Goal: Information Seeking & Learning: Find specific fact

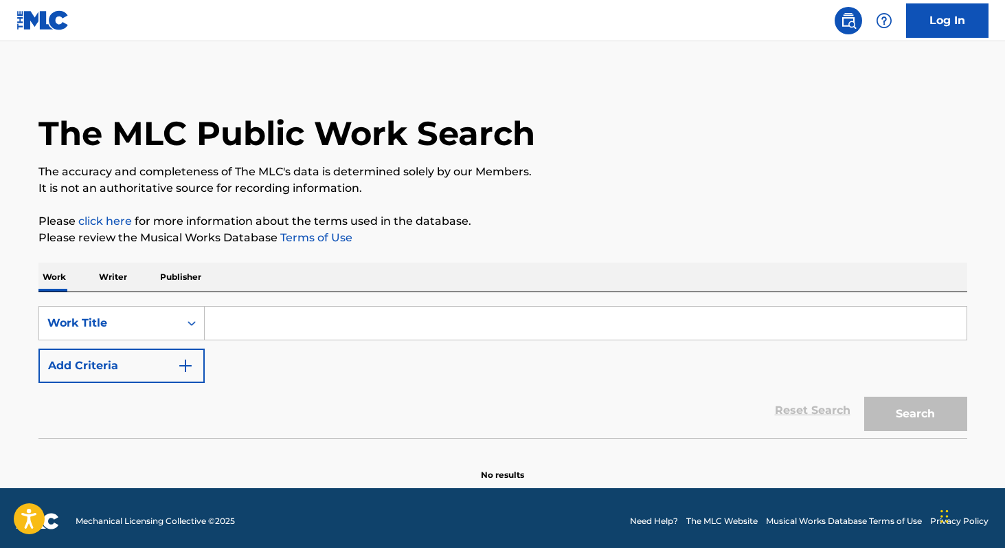
click at [111, 284] on p "Writer" at bounding box center [113, 276] width 36 height 29
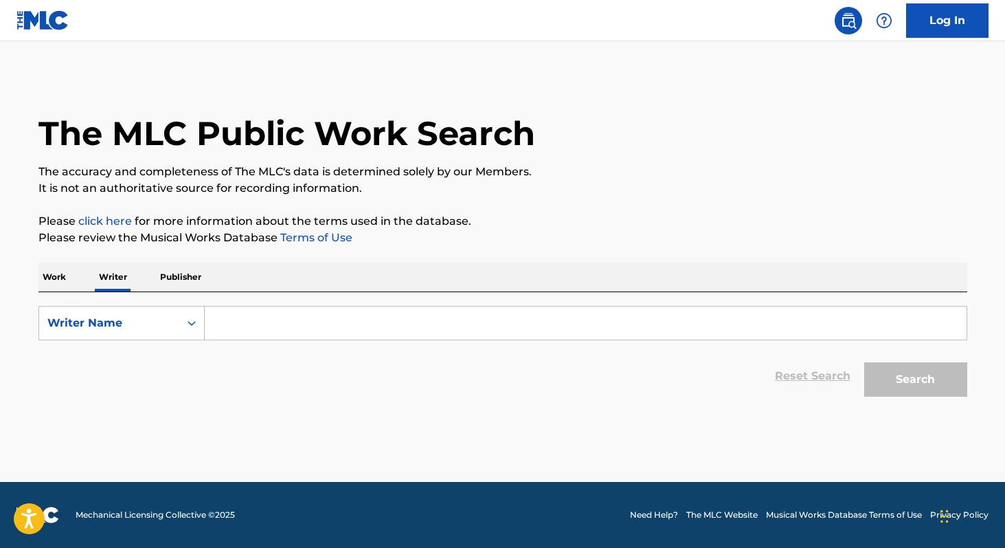
click at [260, 335] on input "Search Form" at bounding box center [586, 322] width 762 height 33
paste input "[PERSON_NAME]"
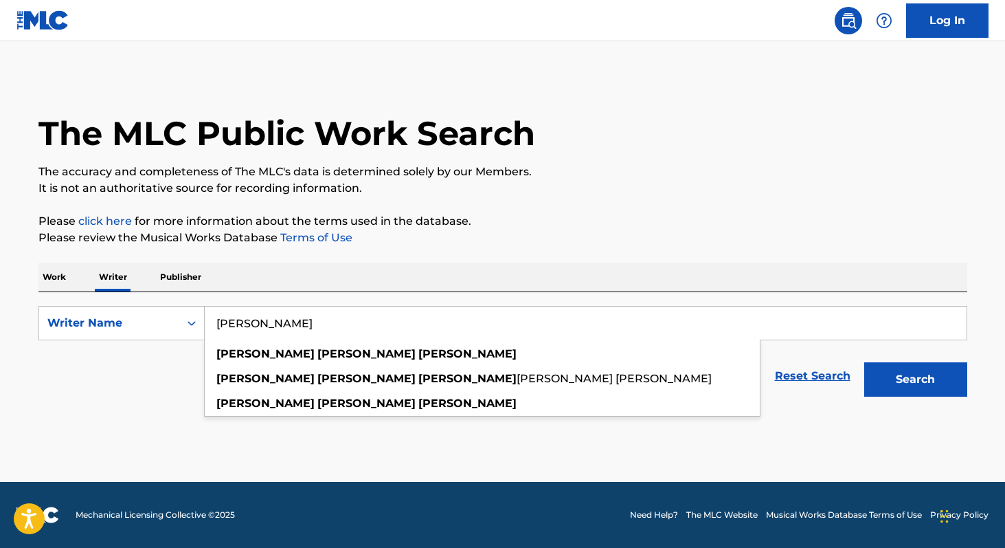
type input "[PERSON_NAME]"
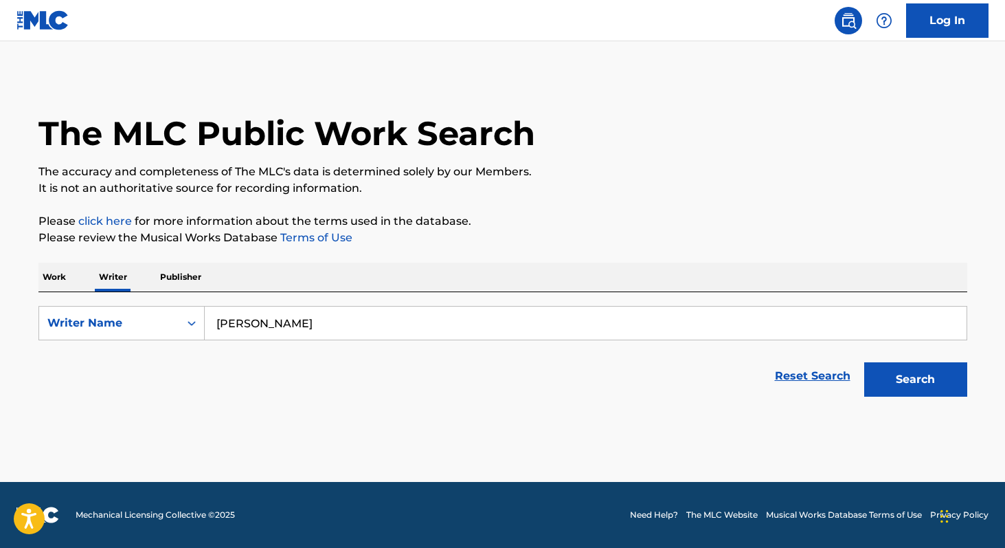
click at [58, 272] on p "Work" at bounding box center [54, 276] width 32 height 29
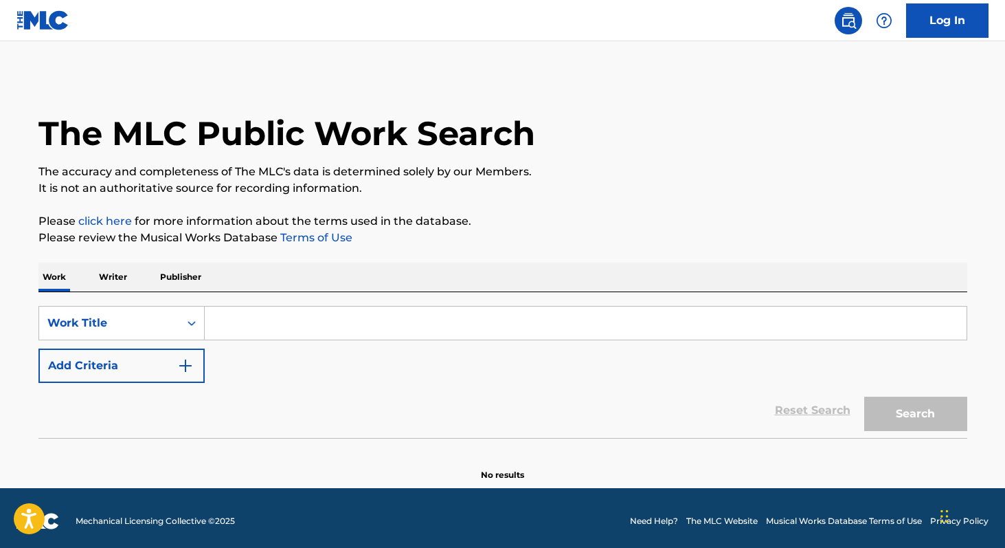
click at [271, 324] on input "Search Form" at bounding box center [586, 322] width 762 height 33
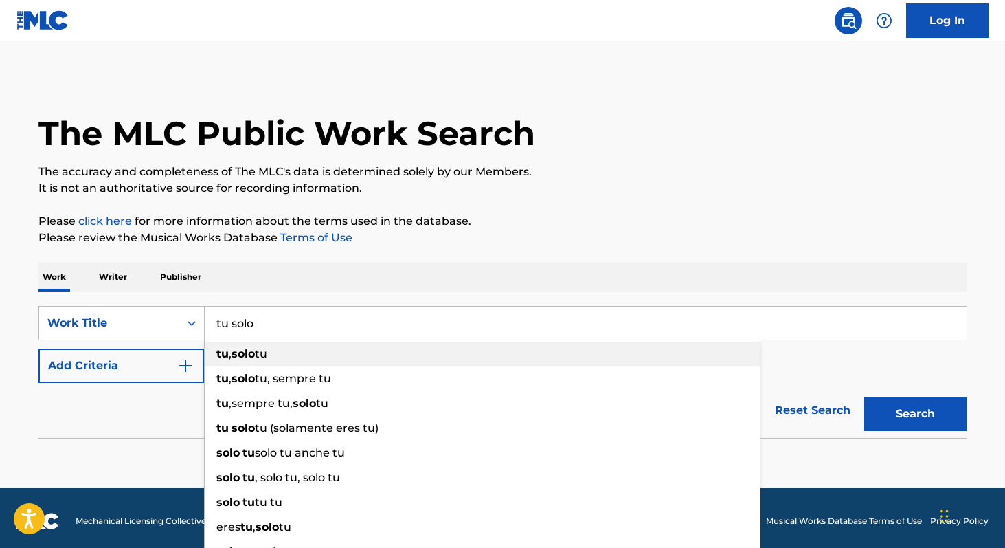
click at [247, 350] on strong "solo" at bounding box center [243, 353] width 23 height 13
type input "tu,solo tu"
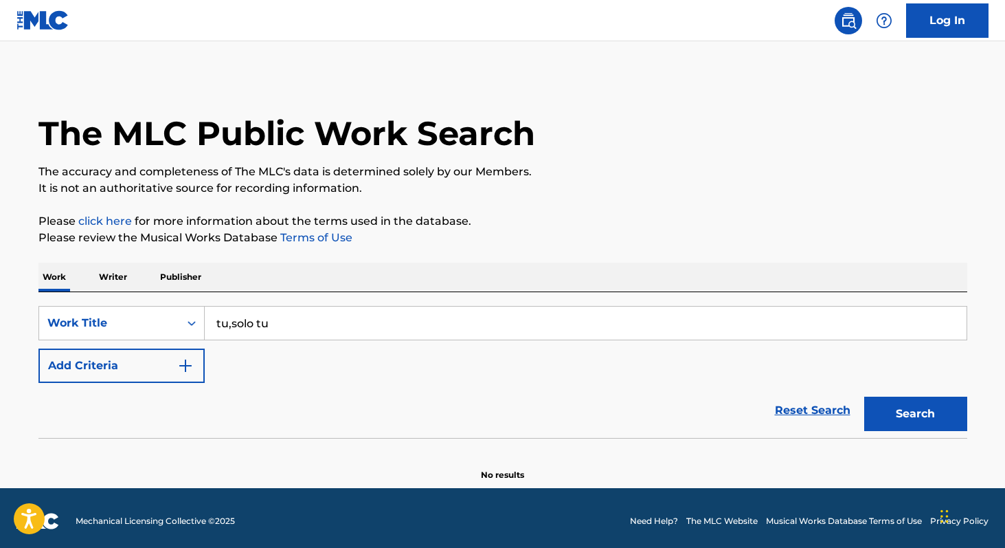
click at [169, 357] on button "Add Criteria" at bounding box center [121, 365] width 166 height 34
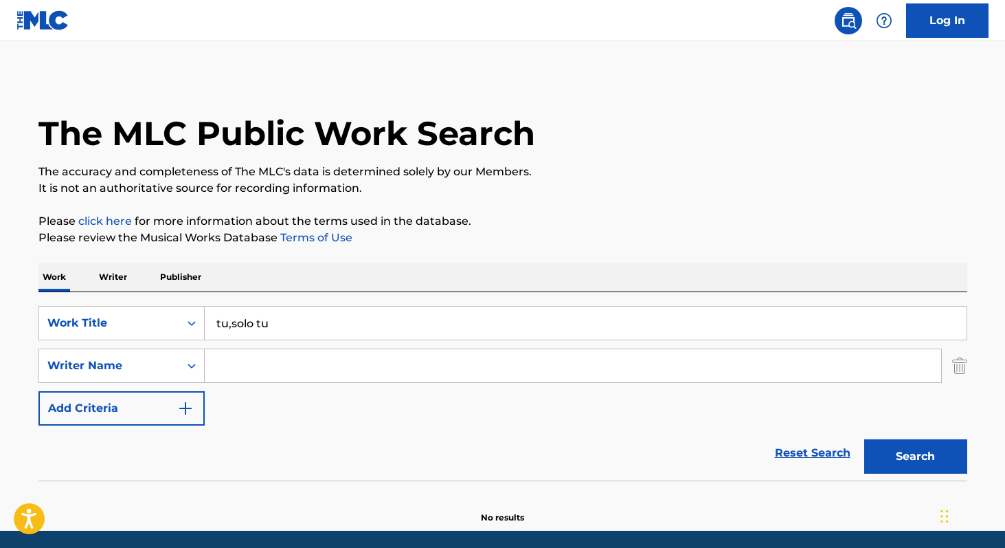
click at [262, 362] on input "Search Form" at bounding box center [573, 365] width 736 height 33
paste input "[PERSON_NAME]"
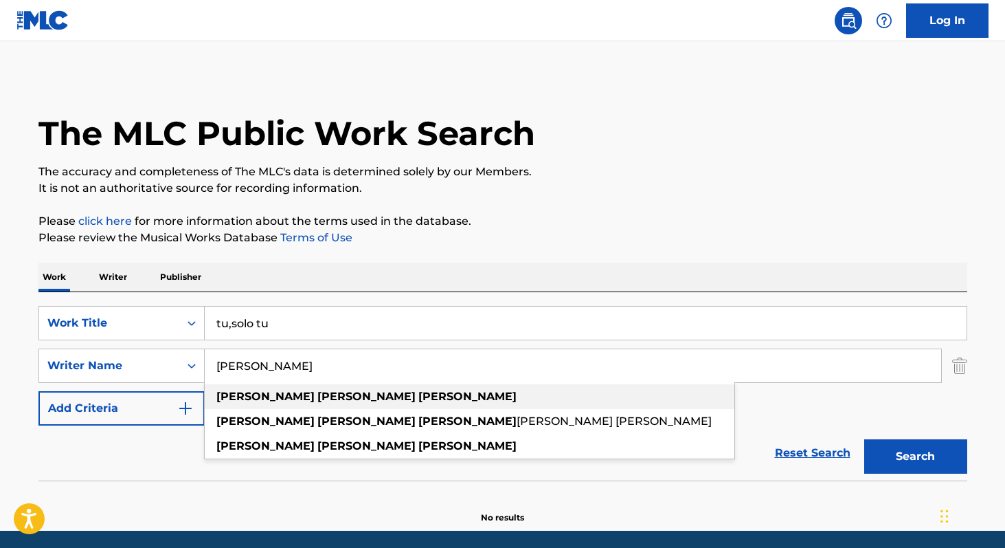
click at [317, 394] on strong "[PERSON_NAME]" at bounding box center [366, 396] width 98 height 13
type input "[PERSON_NAME]"
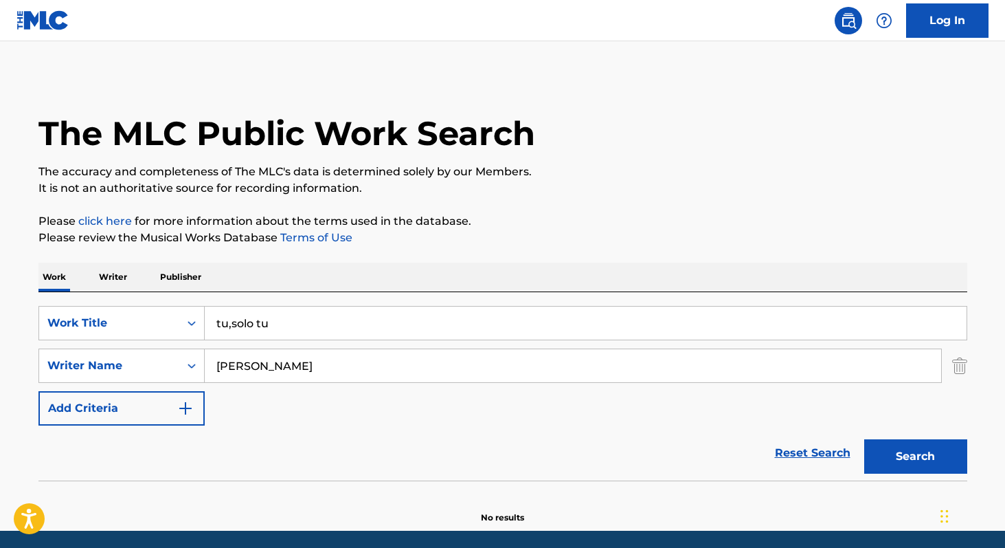
click at [894, 458] on button "Search" at bounding box center [915, 456] width 103 height 34
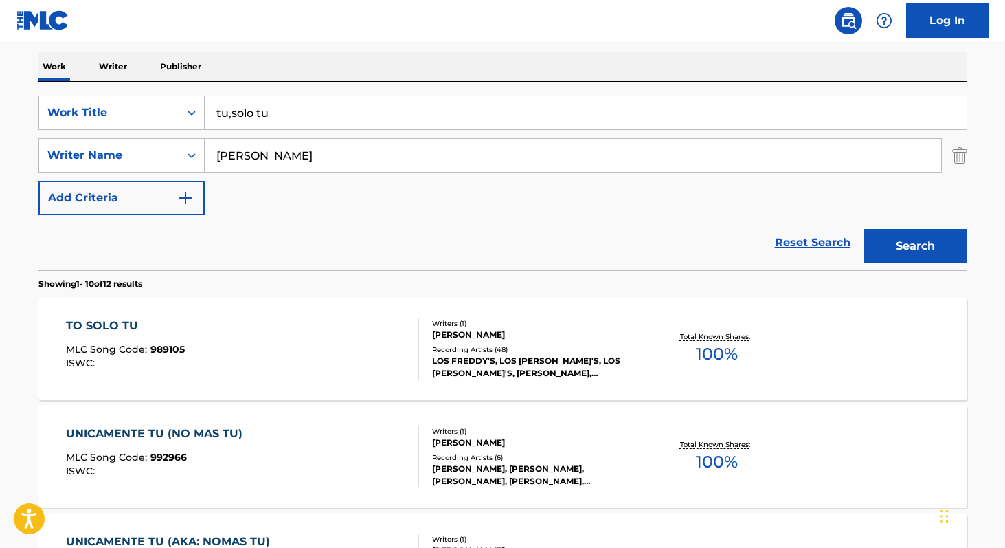
scroll to position [214, 0]
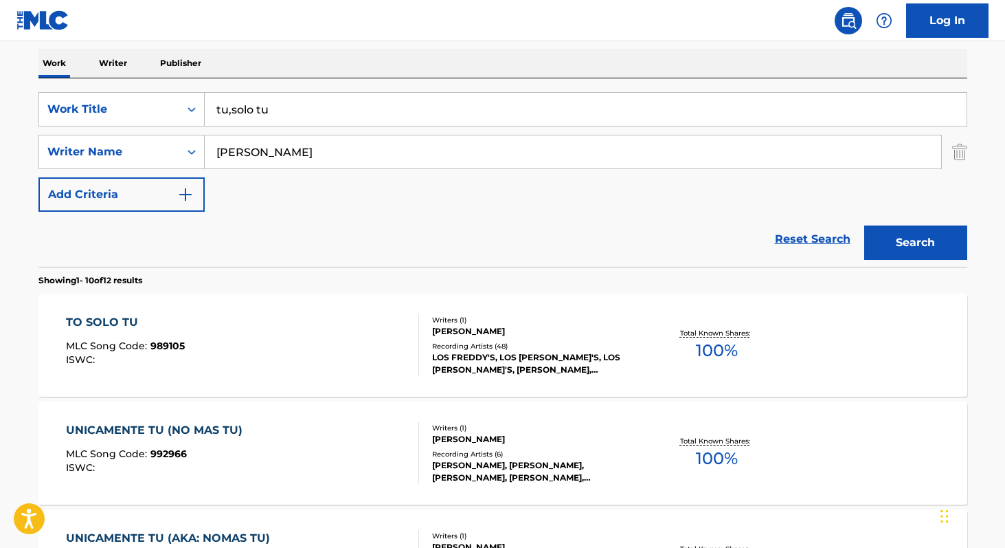
click at [725, 349] on span "100 %" at bounding box center [717, 350] width 42 height 25
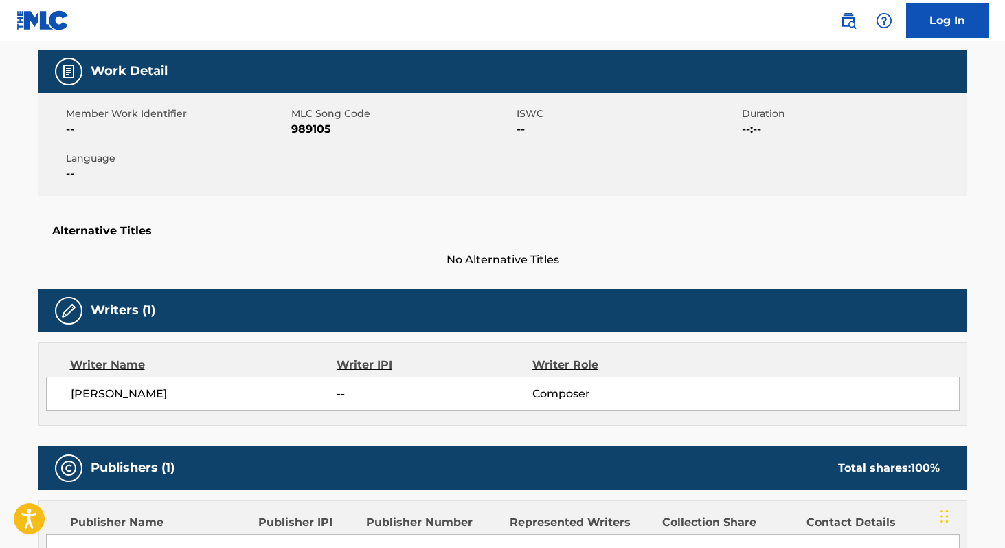
scroll to position [194, 0]
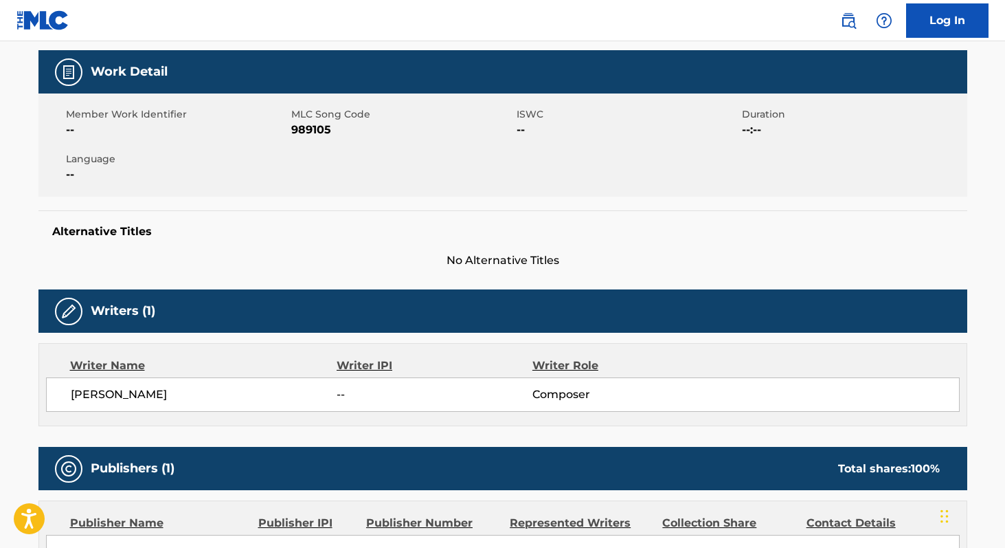
click at [320, 131] on span "989105" at bounding box center [402, 130] width 222 height 16
copy span "989105"
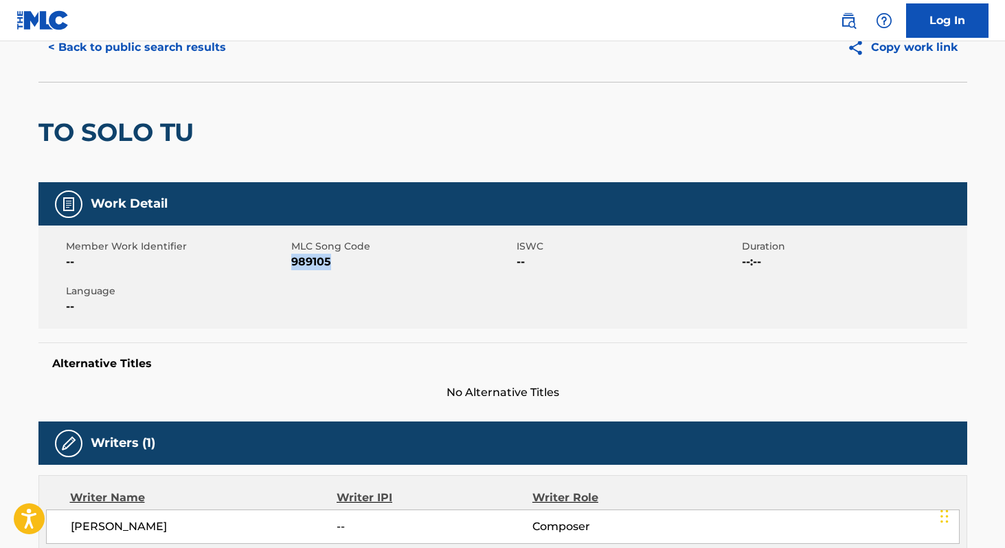
scroll to position [0, 0]
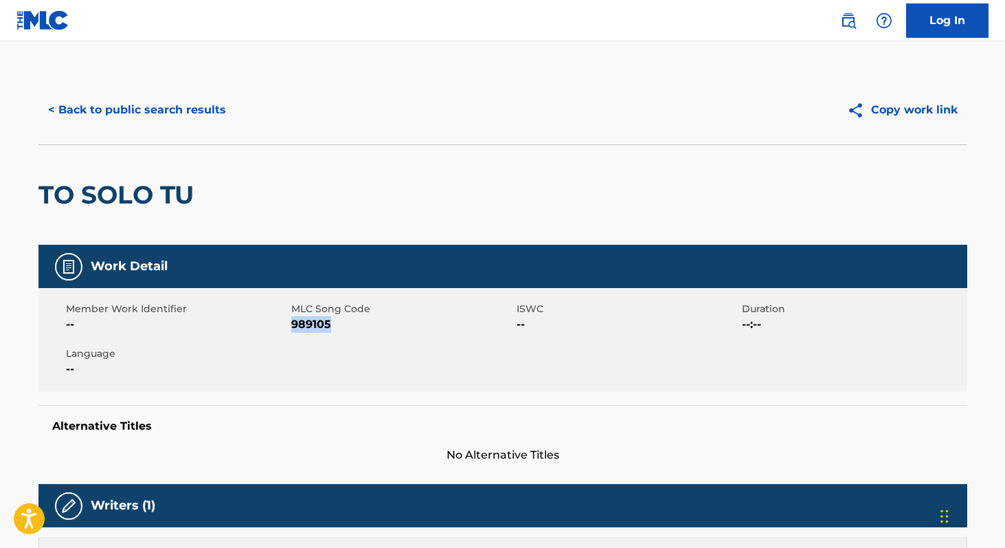
click at [130, 101] on button "< Back to public search results" at bounding box center [136, 110] width 197 height 34
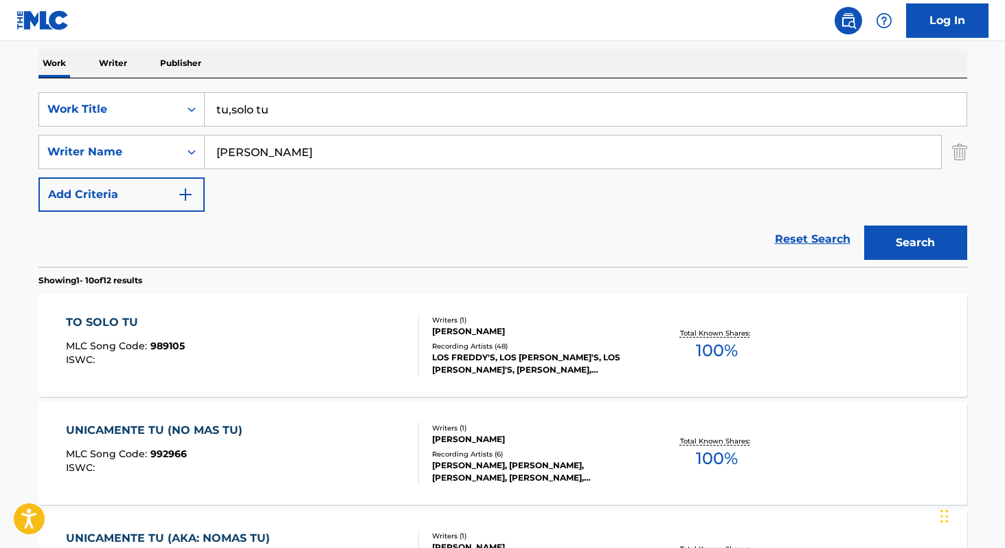
click at [305, 115] on input "tu,solo tu" at bounding box center [586, 109] width 762 height 33
paste input "Por Quien Eres T"
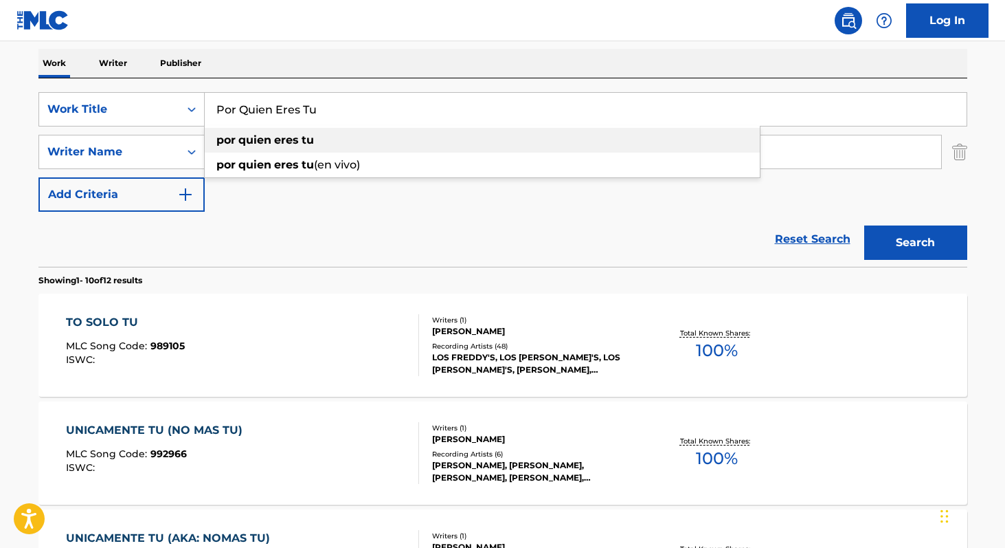
click at [272, 141] on span "Search Form" at bounding box center [272, 139] width 3 height 13
type input "por quien eres tu"
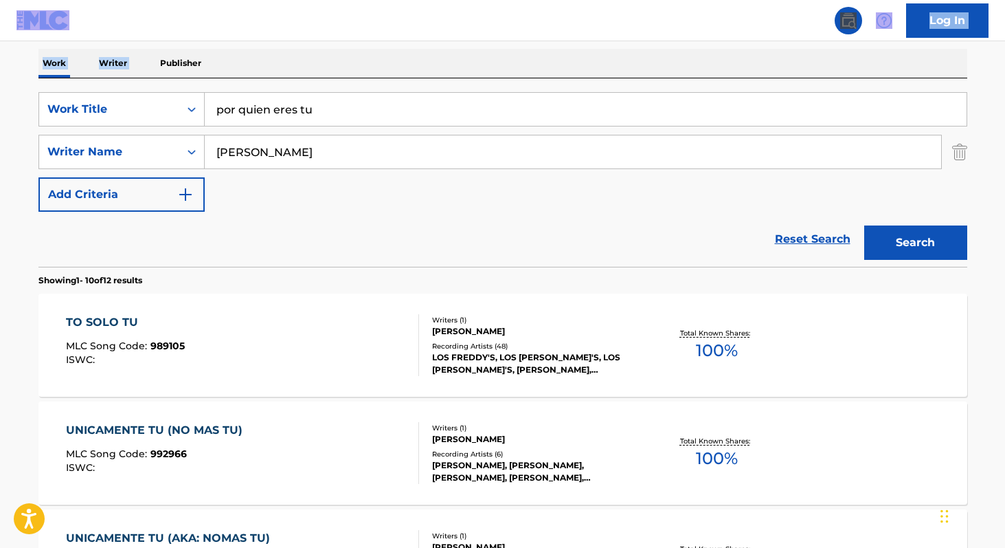
click at [409, 156] on input "[PERSON_NAME]" at bounding box center [573, 151] width 736 height 33
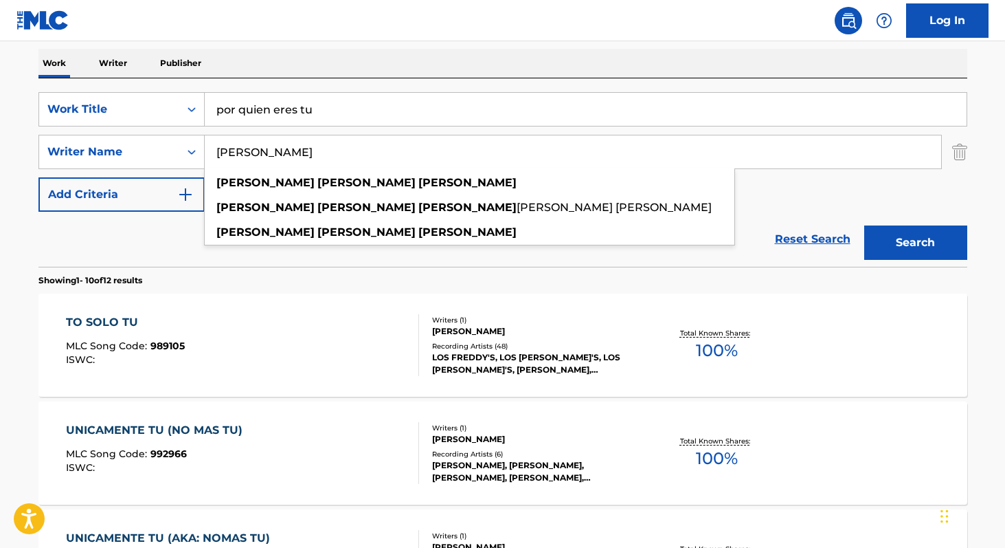
paste input "[PERSON_NAME]"
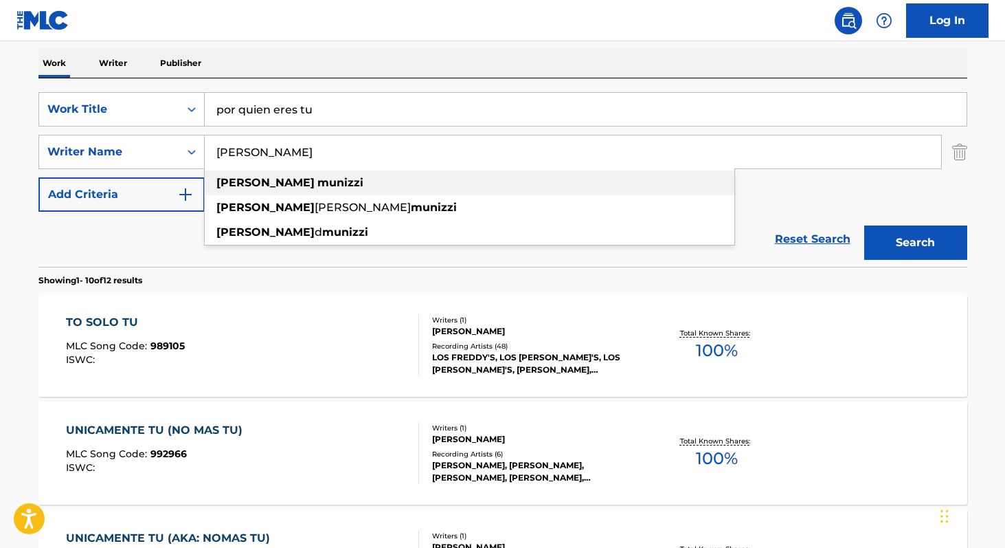
click at [317, 179] on strong "munizzi" at bounding box center [340, 182] width 46 height 13
type input "[PERSON_NAME]"
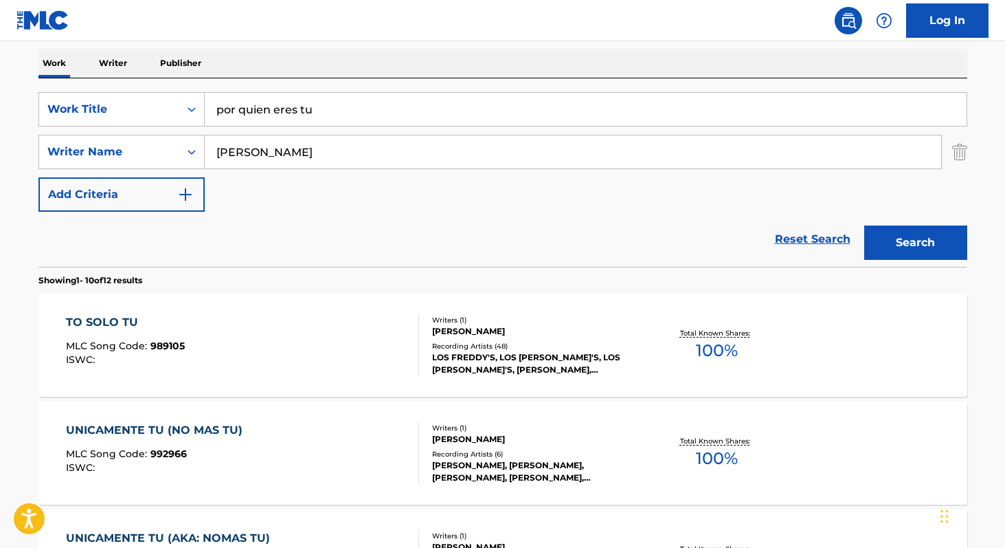
click at [886, 251] on button "Search" at bounding box center [915, 242] width 103 height 34
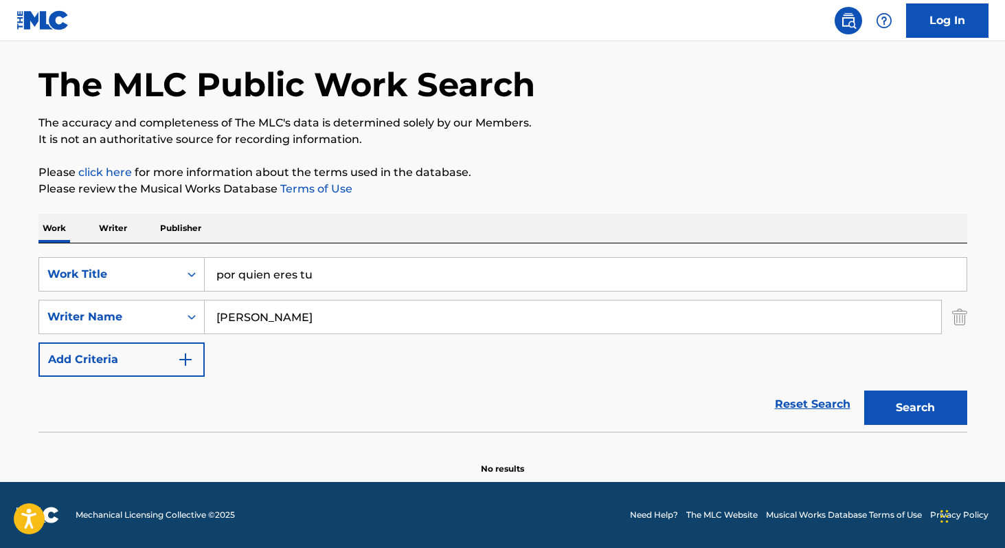
scroll to position [49, 0]
click at [109, 227] on p "Writer" at bounding box center [113, 228] width 36 height 29
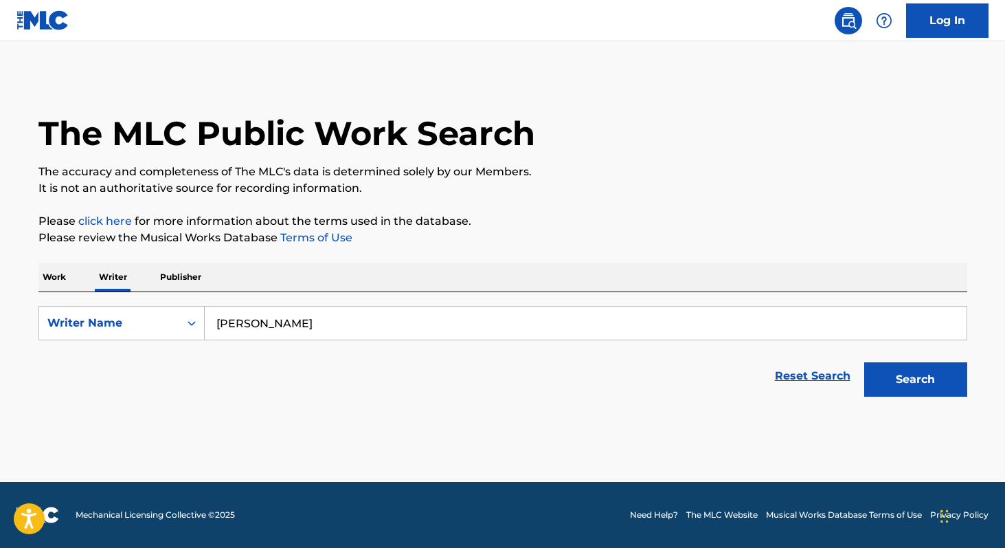
click at [394, 326] on input "[PERSON_NAME]" at bounding box center [586, 322] width 762 height 33
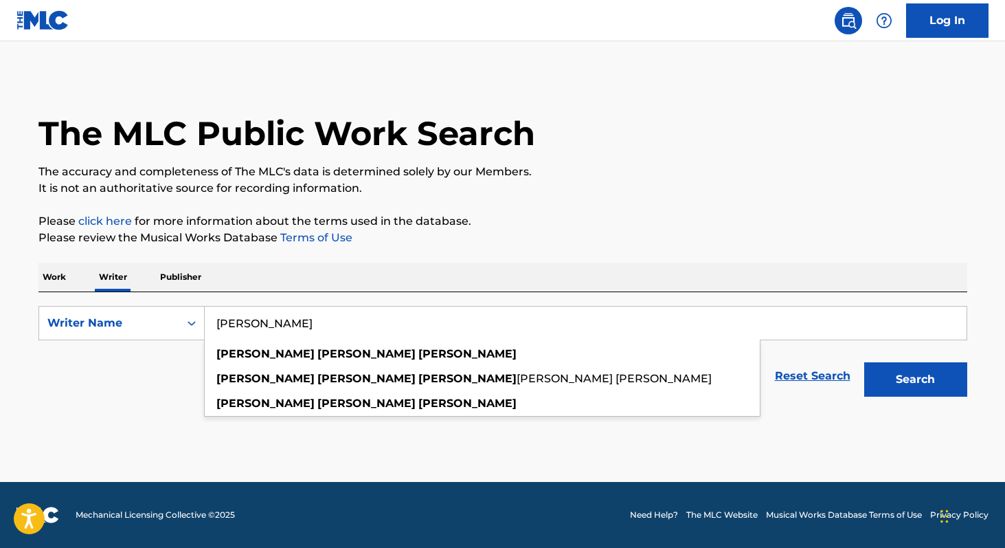
paste input "[PERSON_NAME]"
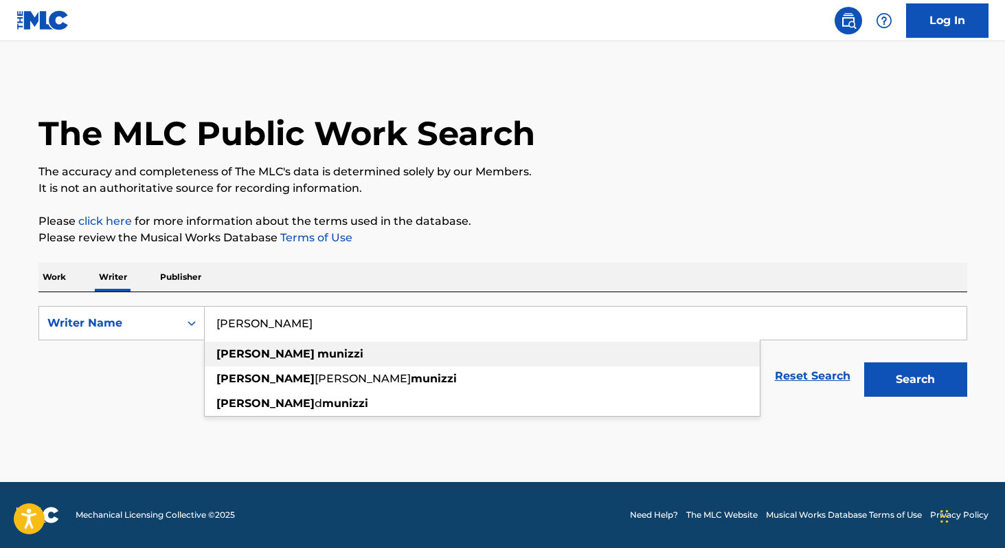
click at [273, 345] on div "[PERSON_NAME]" at bounding box center [482, 353] width 555 height 25
type input "[PERSON_NAME]"
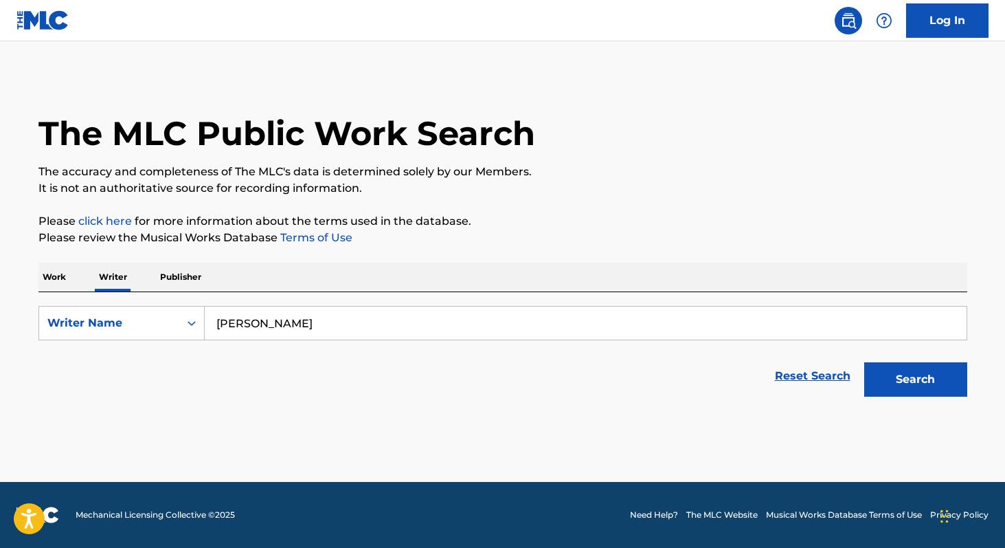
click at [915, 381] on button "Search" at bounding box center [915, 379] width 103 height 34
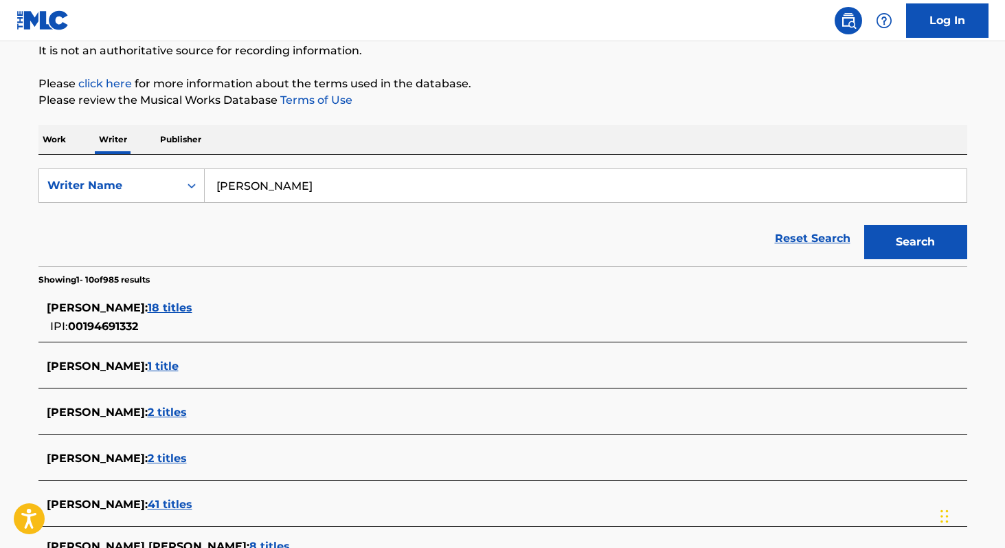
scroll to position [142, 0]
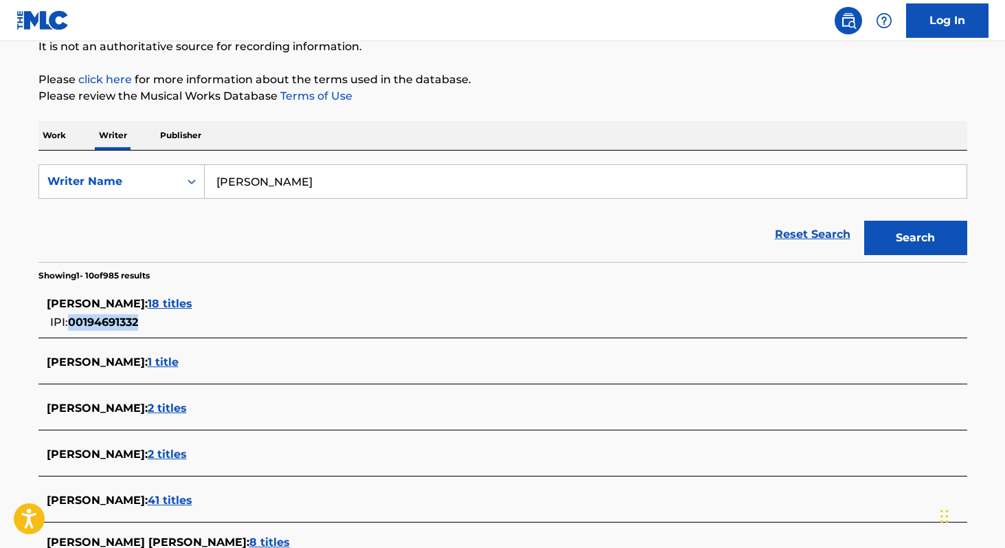
copy span "00194691332"
click at [174, 303] on span "18 titles" at bounding box center [170, 303] width 45 height 13
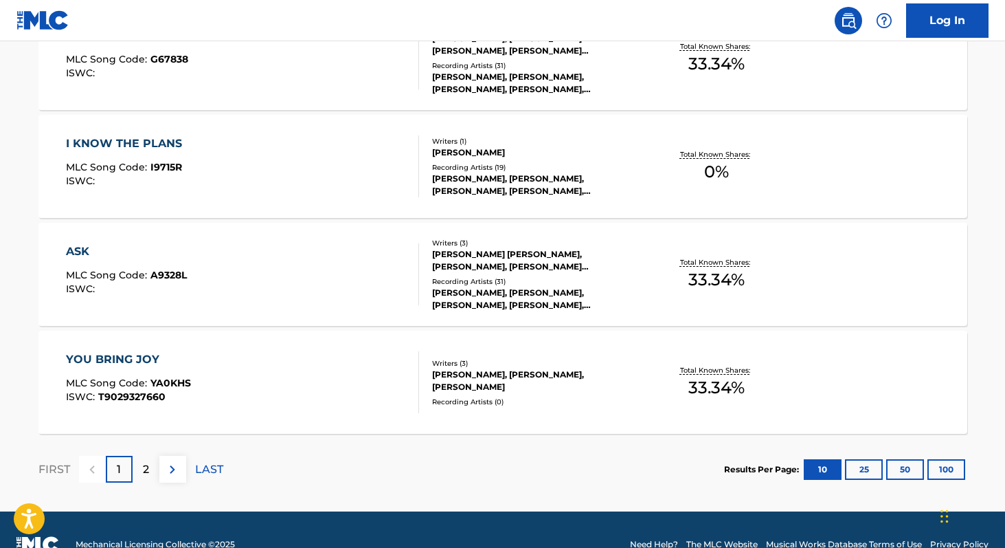
scroll to position [1134, 0]
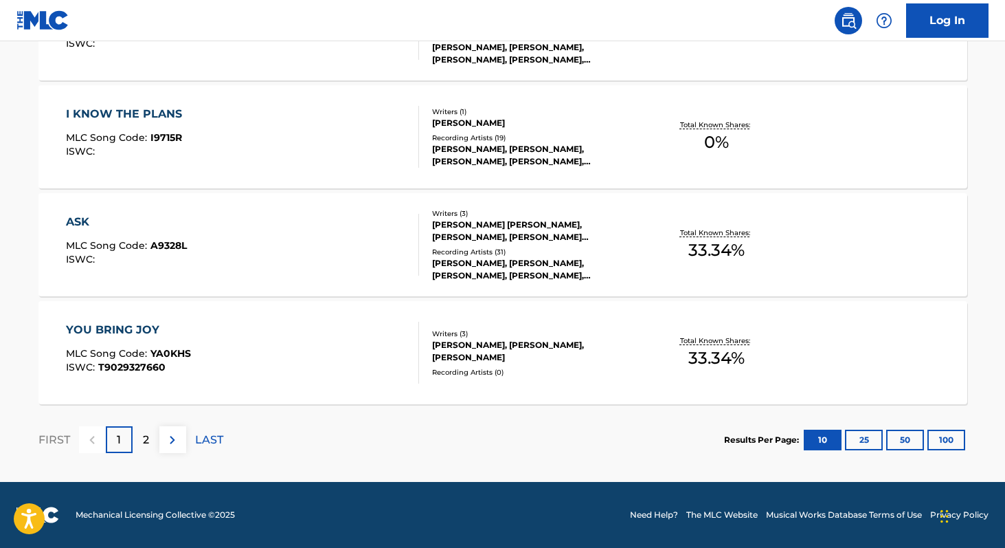
click at [953, 436] on button "100" at bounding box center [946, 439] width 38 height 21
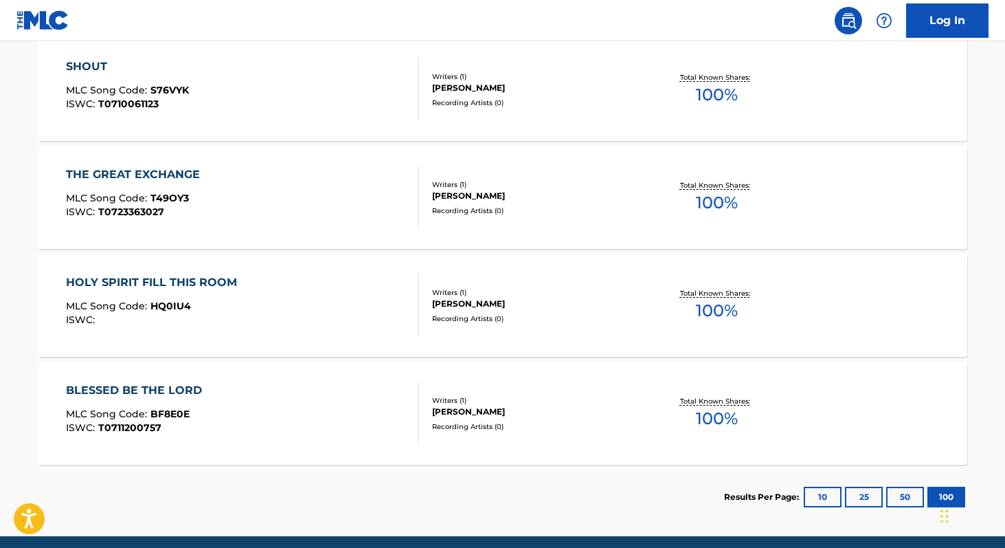
scroll to position [1944, 0]
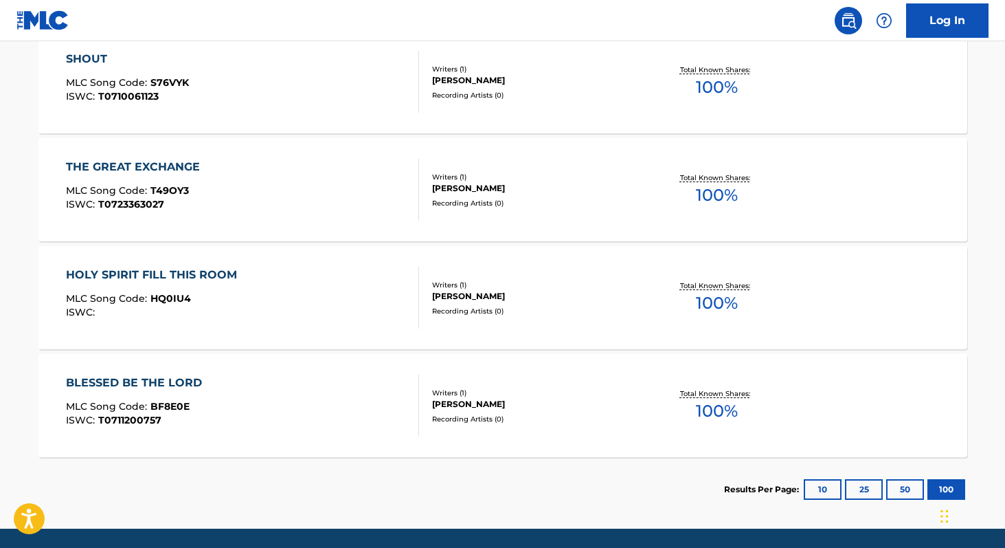
click at [701, 409] on span "100 %" at bounding box center [717, 410] width 42 height 25
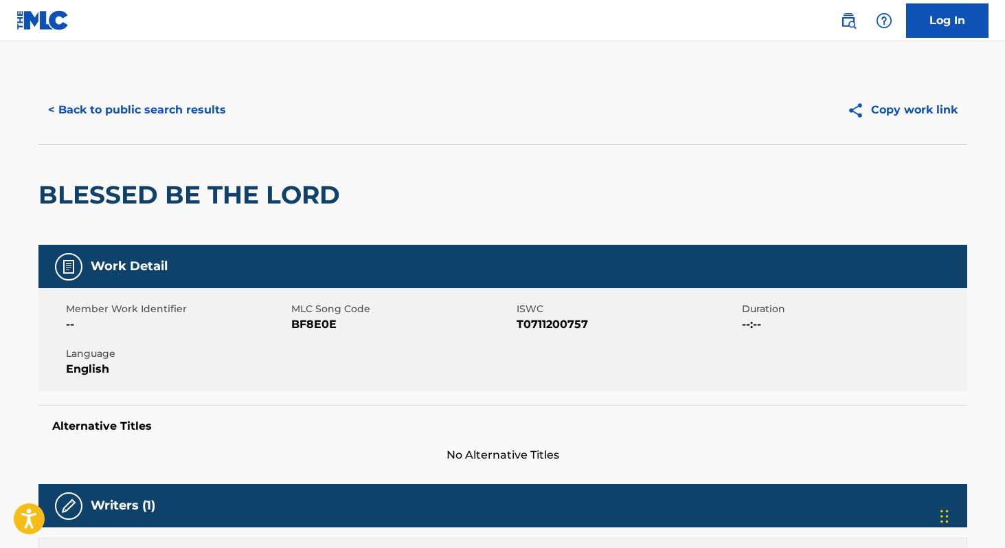
click at [187, 115] on button "< Back to public search results" at bounding box center [136, 110] width 197 height 34
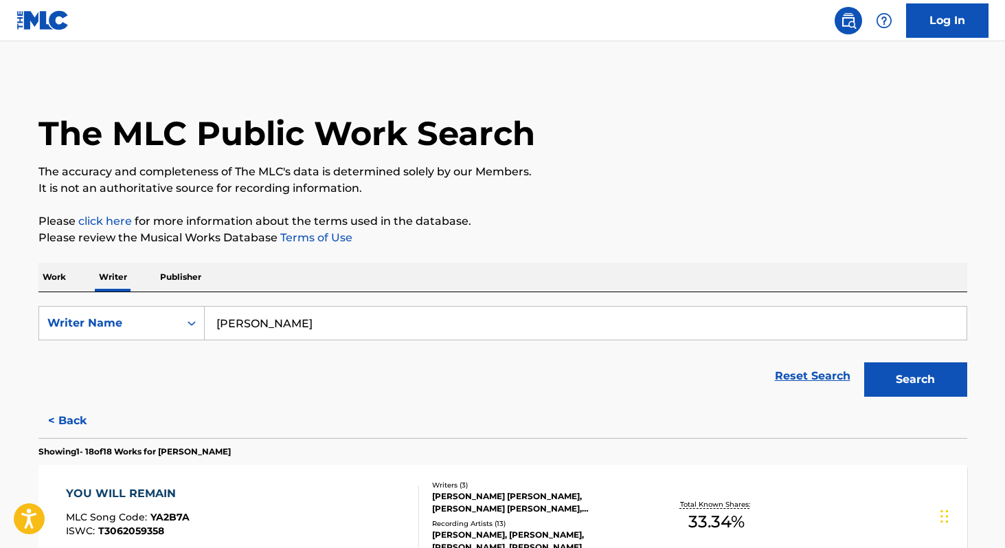
click at [922, 381] on button "Search" at bounding box center [915, 379] width 103 height 34
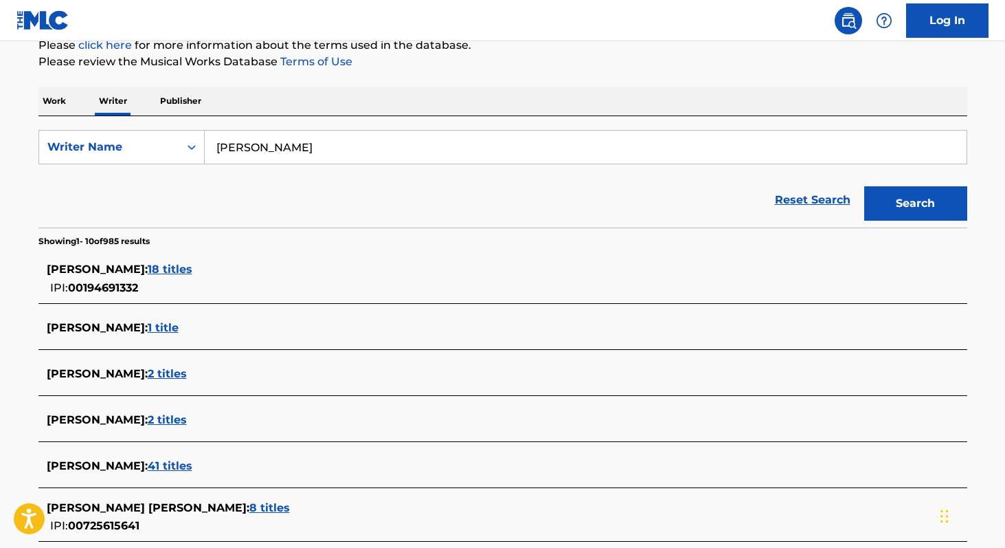
scroll to position [193, 0]
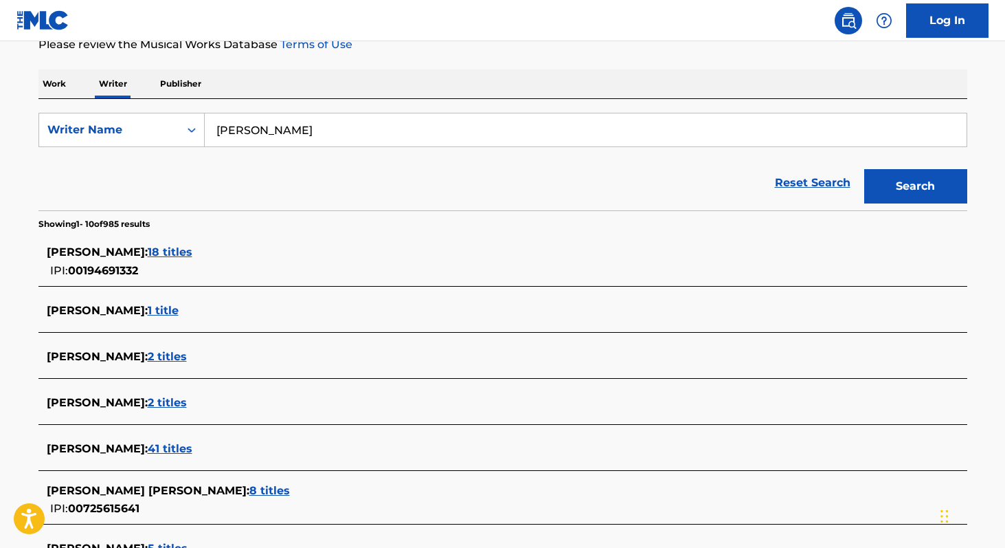
click at [187, 355] on span "2 titles" at bounding box center [167, 356] width 39 height 13
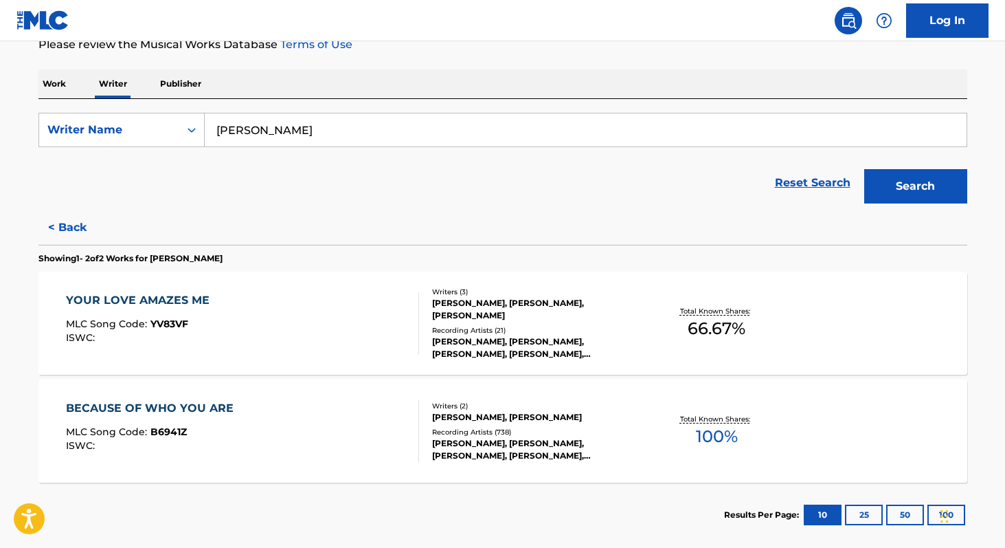
click at [65, 230] on button "< Back" at bounding box center [79, 227] width 82 height 34
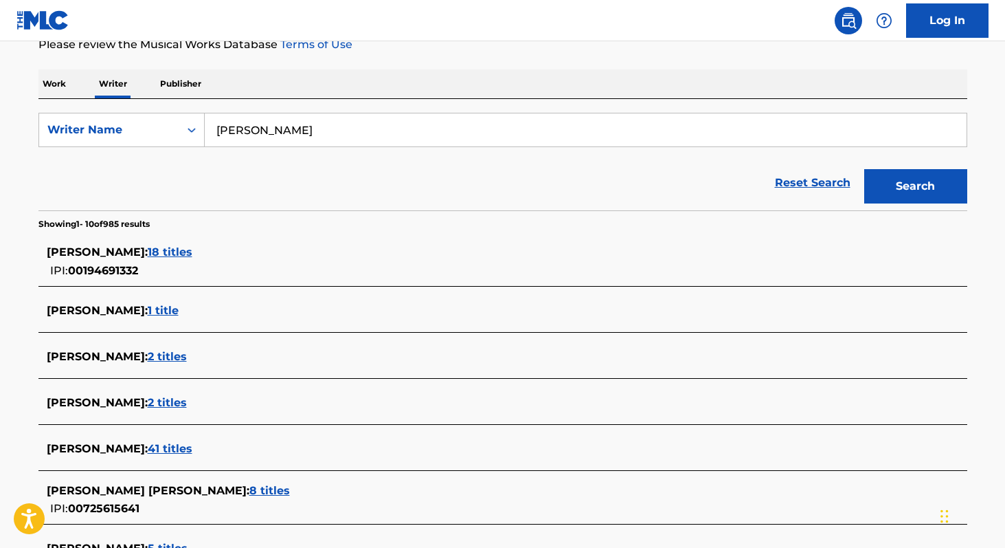
click at [187, 396] on span "2 titles" at bounding box center [167, 402] width 39 height 13
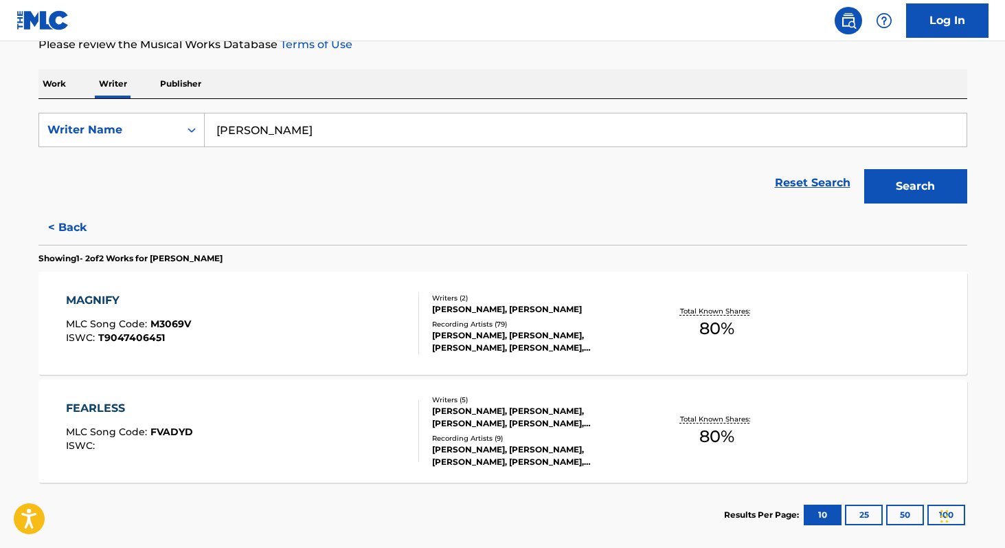
click at [60, 232] on button "< Back" at bounding box center [79, 227] width 82 height 34
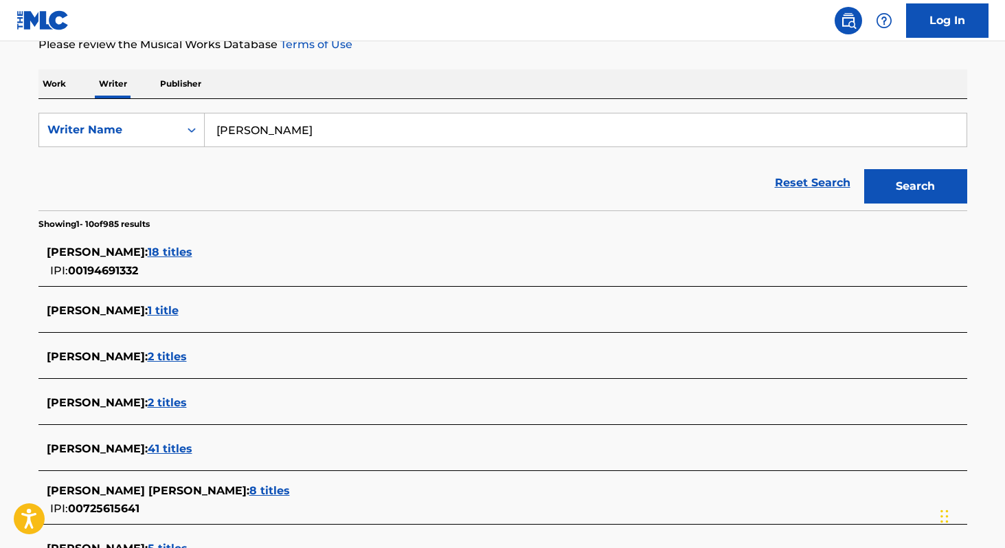
click at [184, 446] on span "41 titles" at bounding box center [170, 448] width 45 height 13
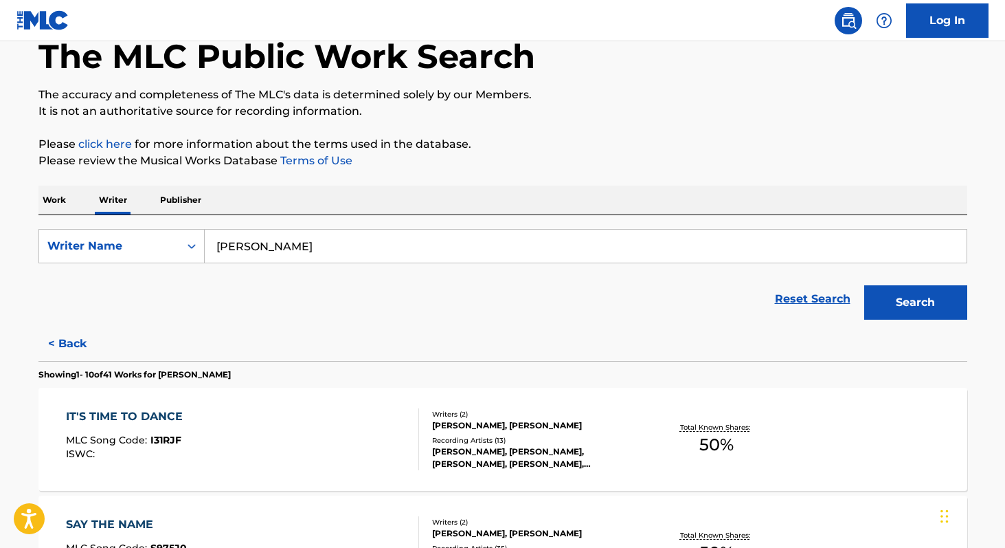
scroll to position [0, 0]
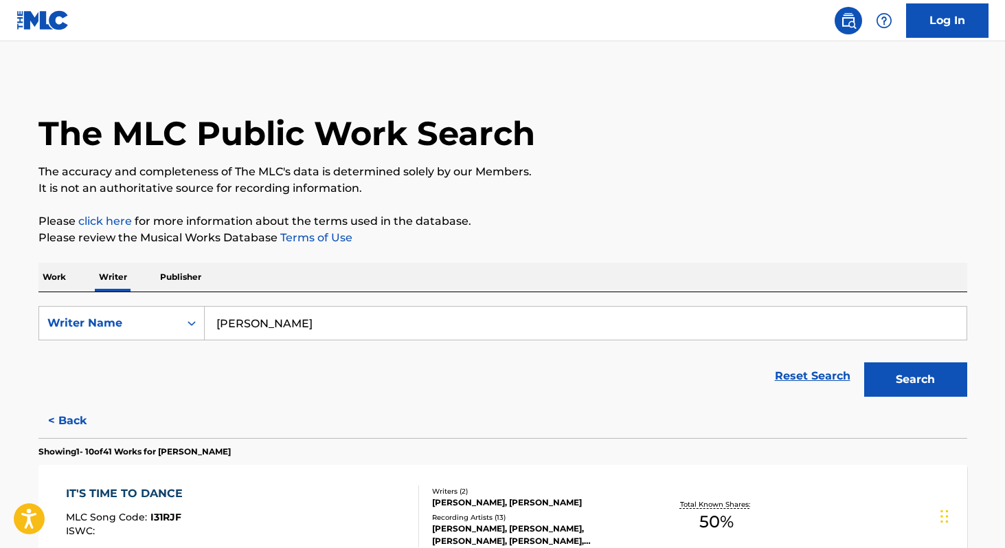
click at [65, 431] on button "< Back" at bounding box center [79, 420] width 82 height 34
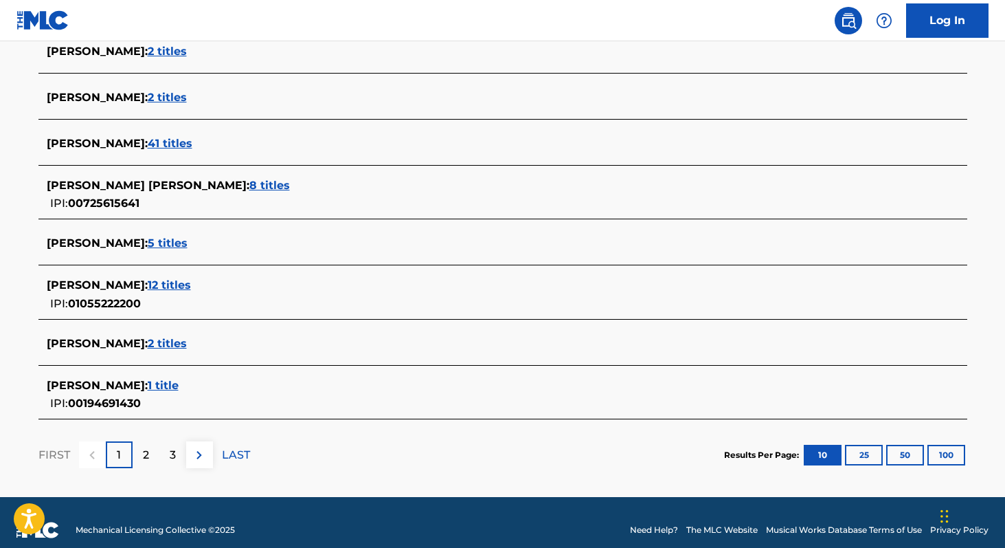
scroll to position [504, 0]
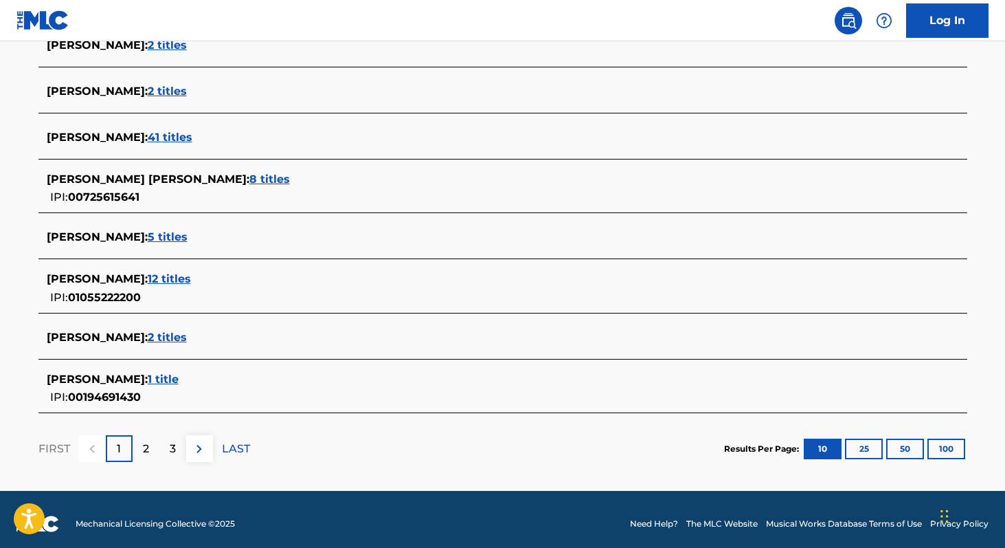
click at [176, 378] on span "1 title" at bounding box center [163, 378] width 31 height 13
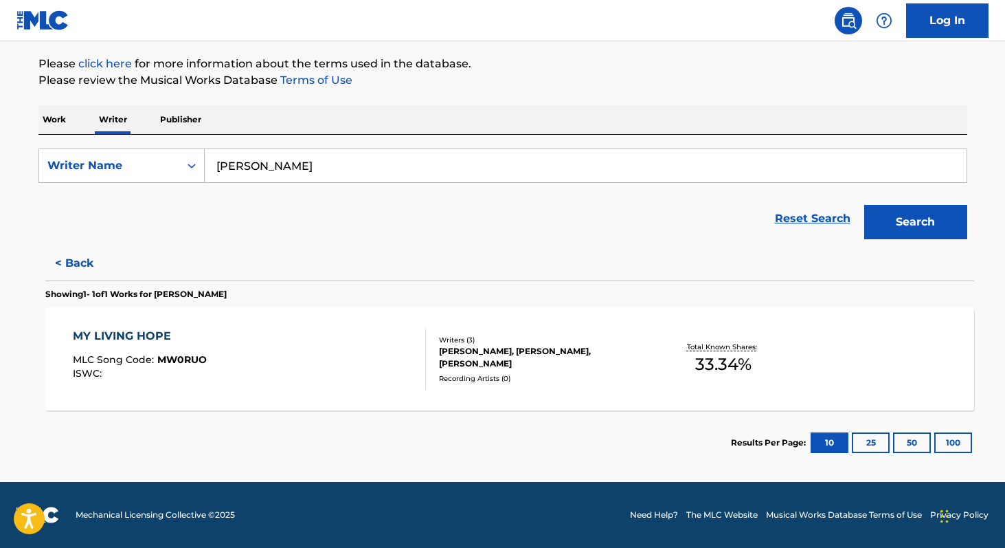
scroll to position [157, 0]
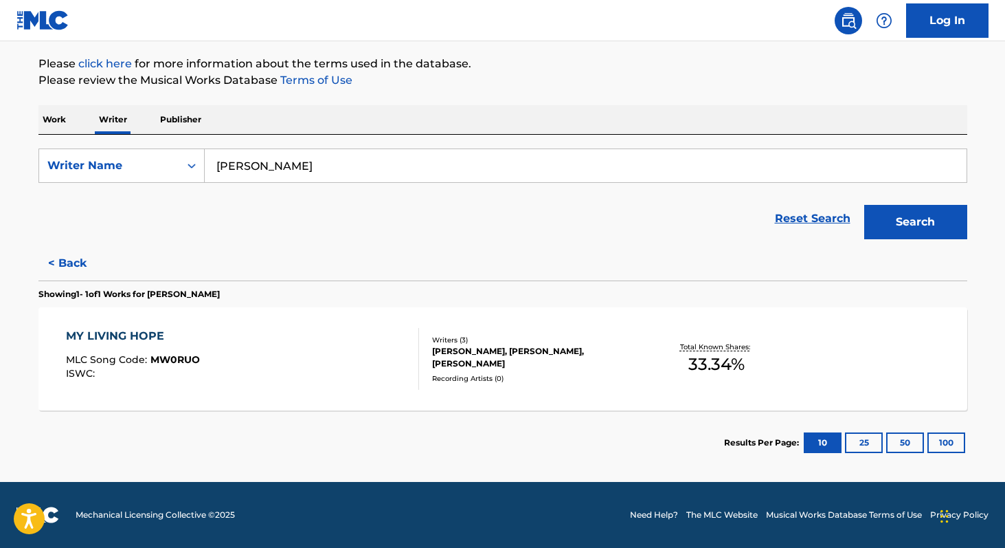
click at [73, 260] on button "< Back" at bounding box center [79, 263] width 82 height 34
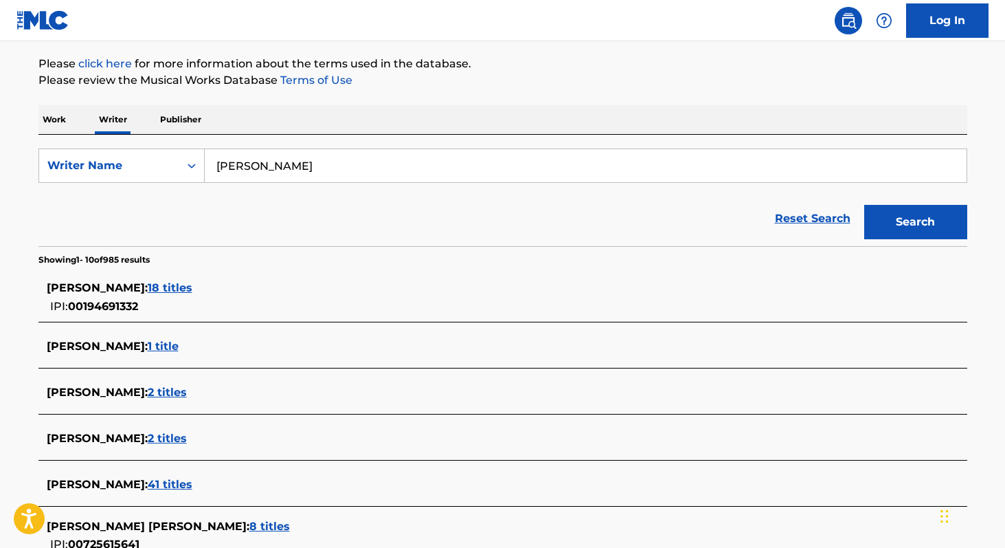
click at [173, 289] on span "18 titles" at bounding box center [170, 287] width 45 height 13
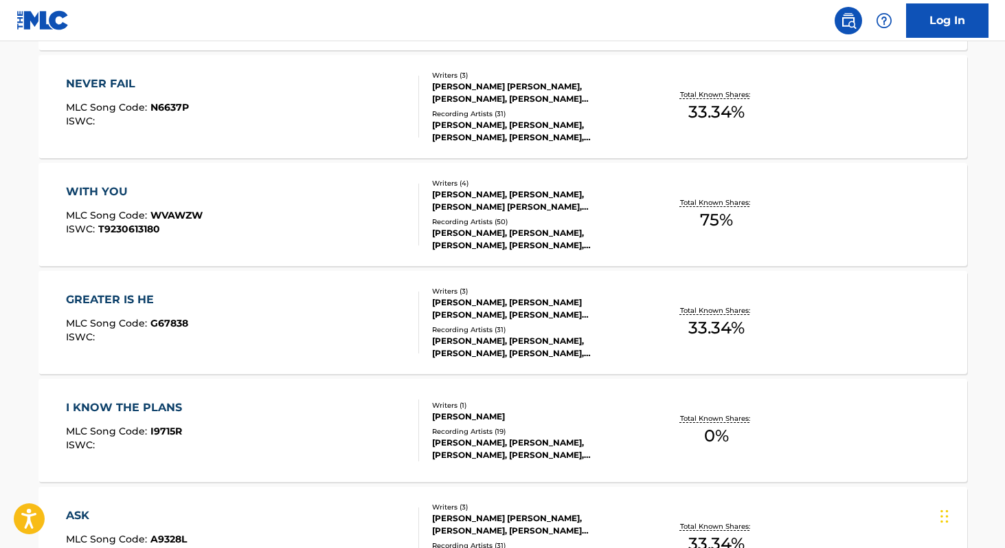
scroll to position [1134, 0]
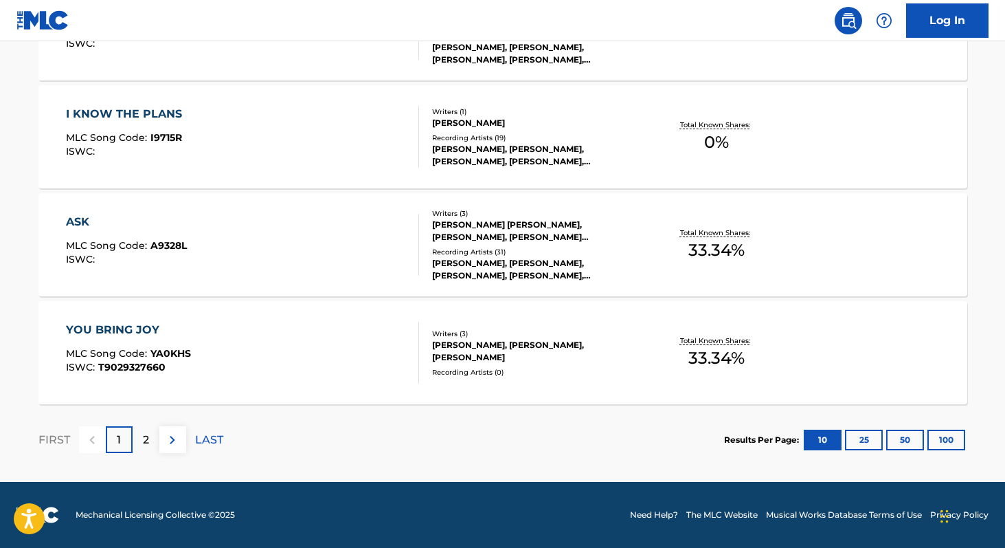
click at [937, 444] on button "100" at bounding box center [946, 439] width 38 height 21
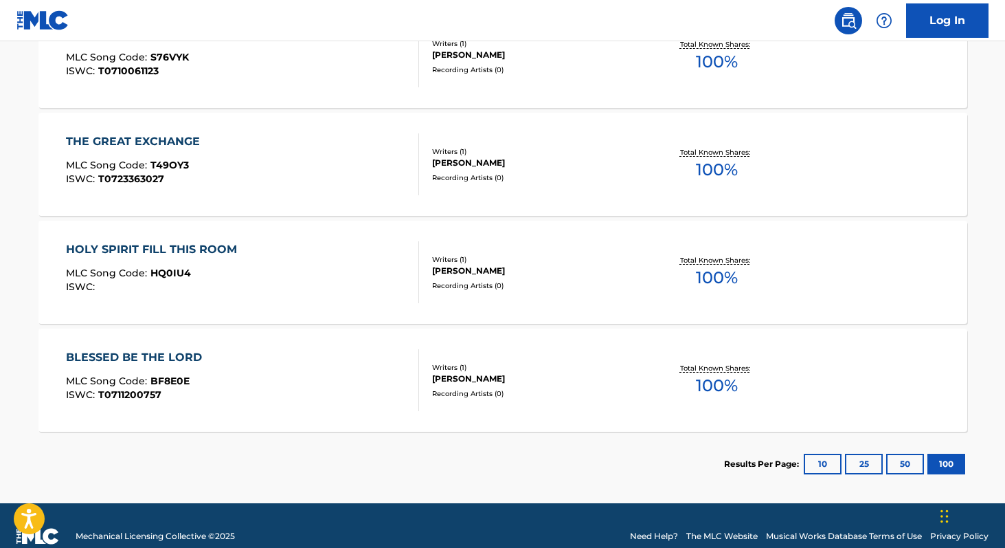
scroll to position [1973, 0]
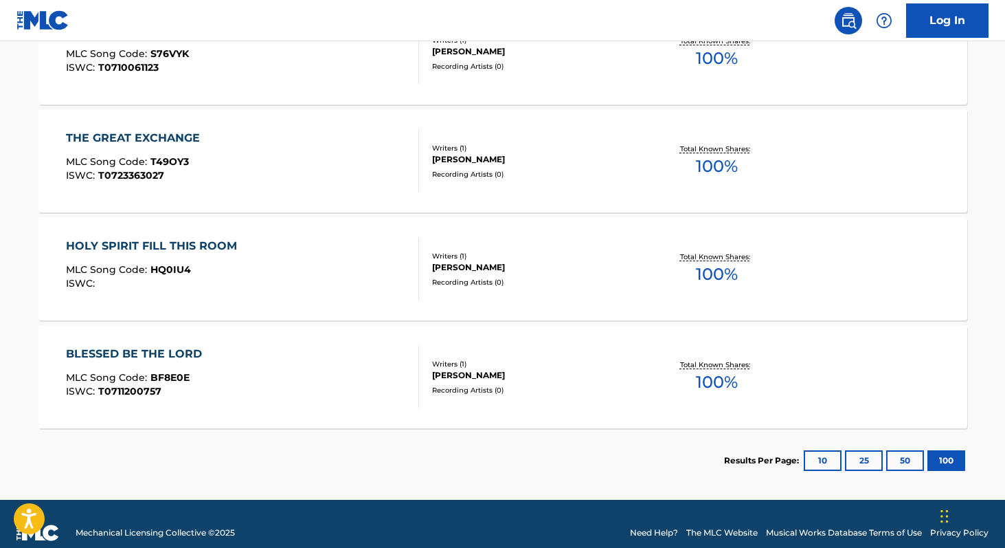
click at [712, 383] on span "100 %" at bounding box center [717, 382] width 42 height 25
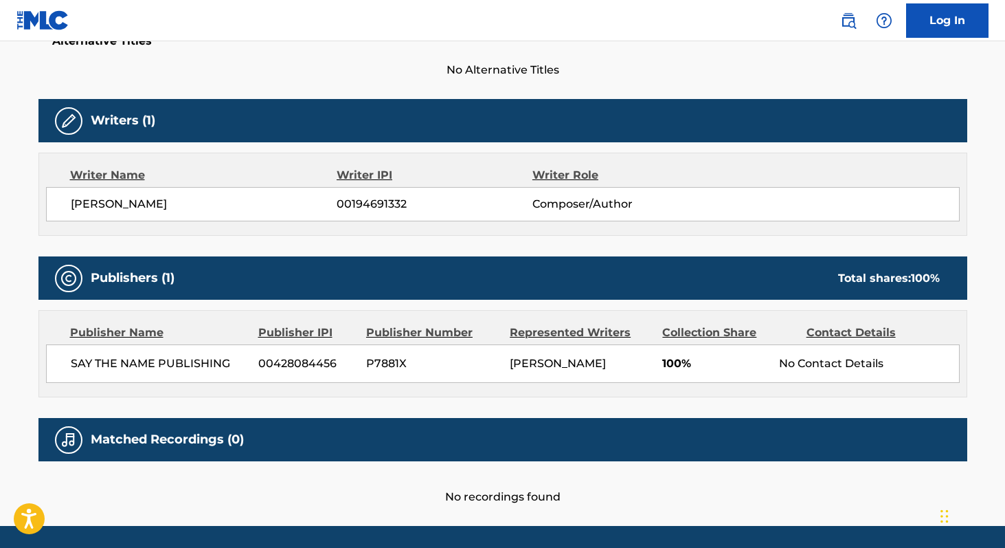
scroll to position [387, 0]
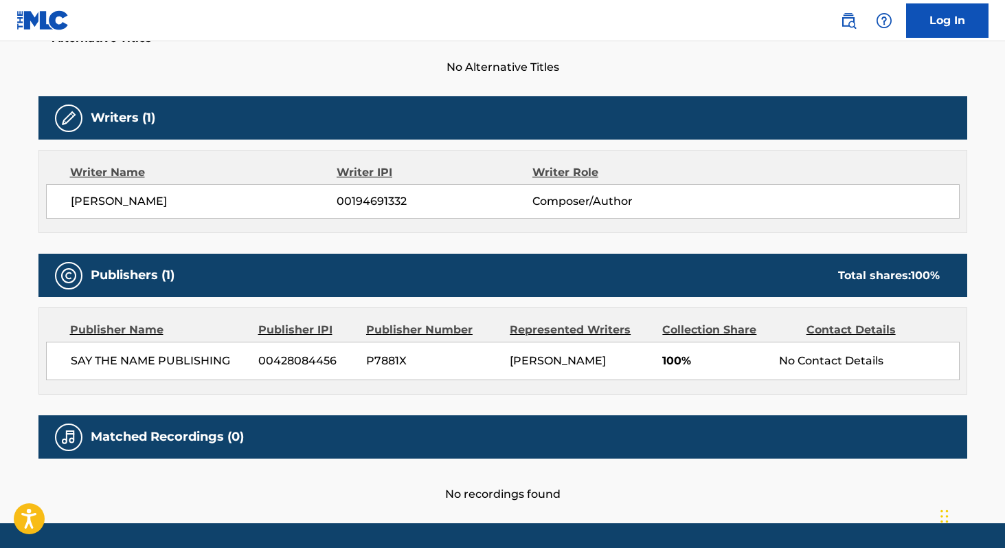
click at [75, 360] on span "SAY THE NAME PUBLISHING" at bounding box center [160, 360] width 178 height 16
copy div "SAY THE NAME PUBLISHING"
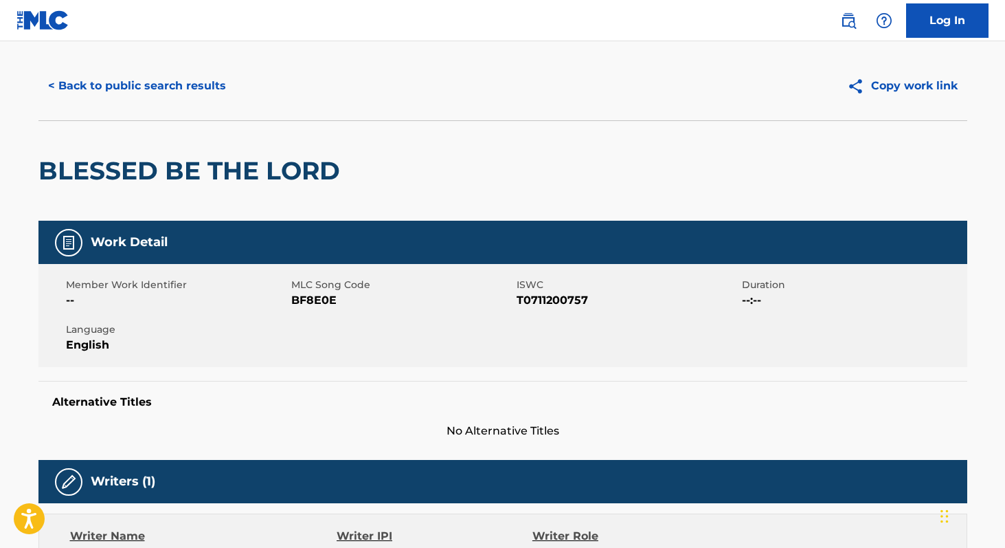
scroll to position [0, 0]
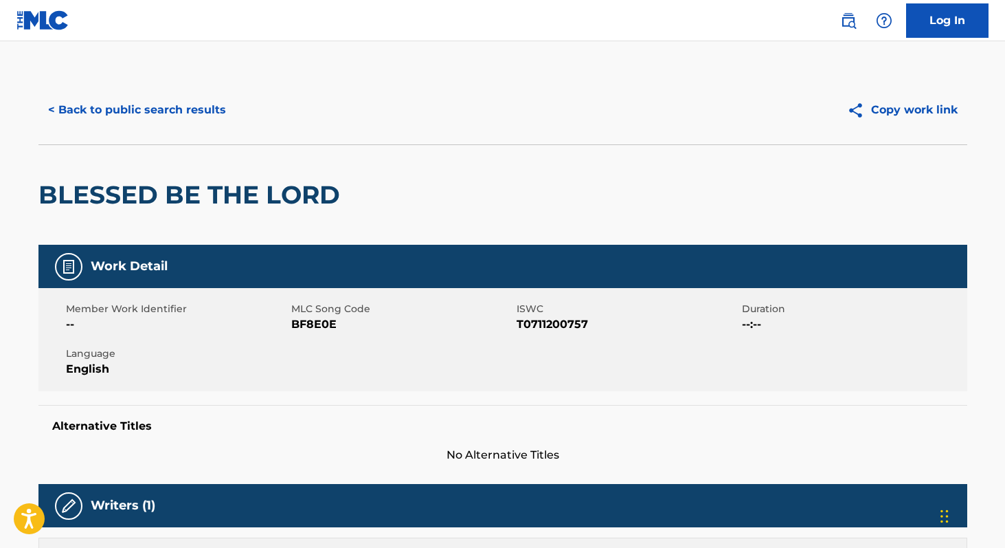
click at [311, 319] on span "BF8E0E" at bounding box center [402, 324] width 222 height 16
copy span "BF8E0E"
click at [150, 104] on button "< Back to public search results" at bounding box center [136, 110] width 197 height 34
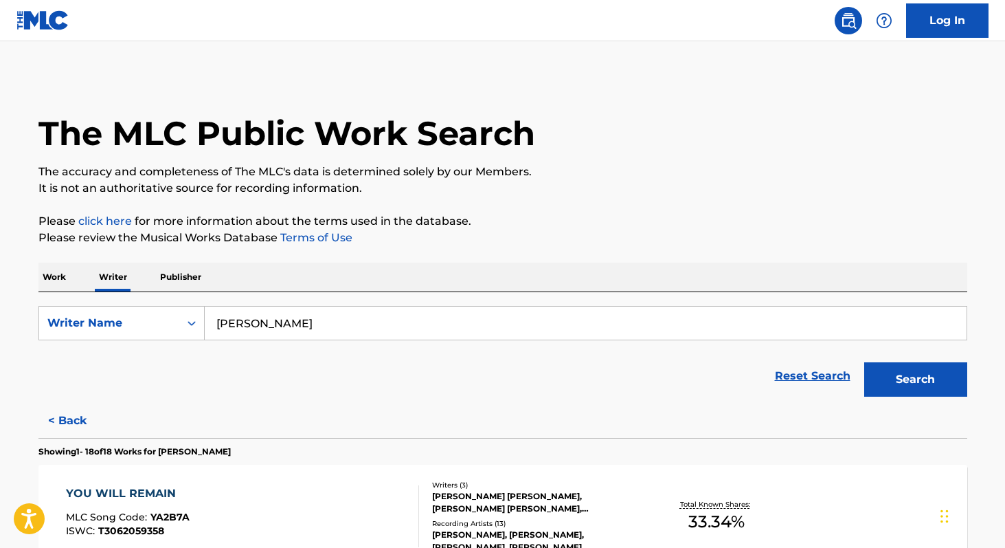
click at [52, 277] on p "Work" at bounding box center [54, 276] width 32 height 29
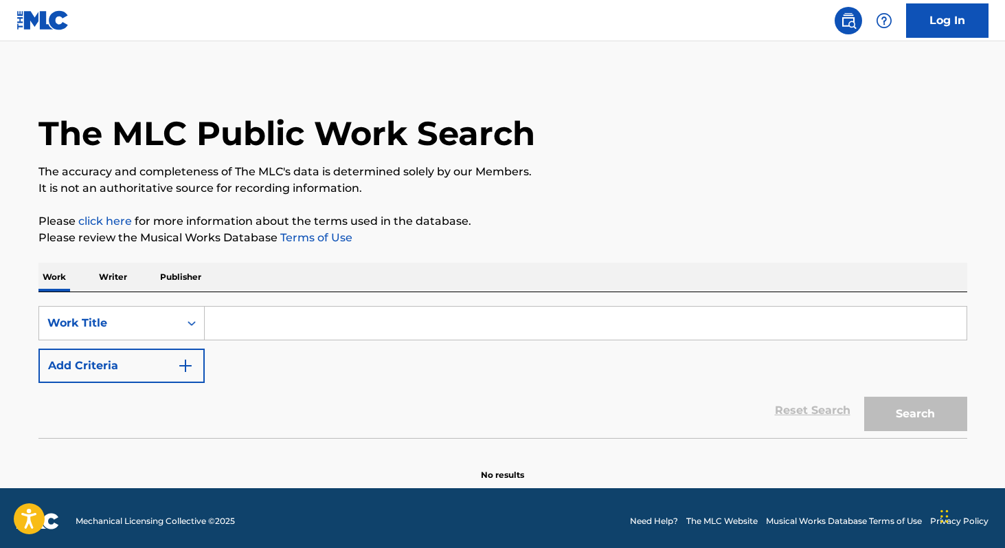
click at [285, 326] on input "Search Form" at bounding box center [586, 322] width 762 height 33
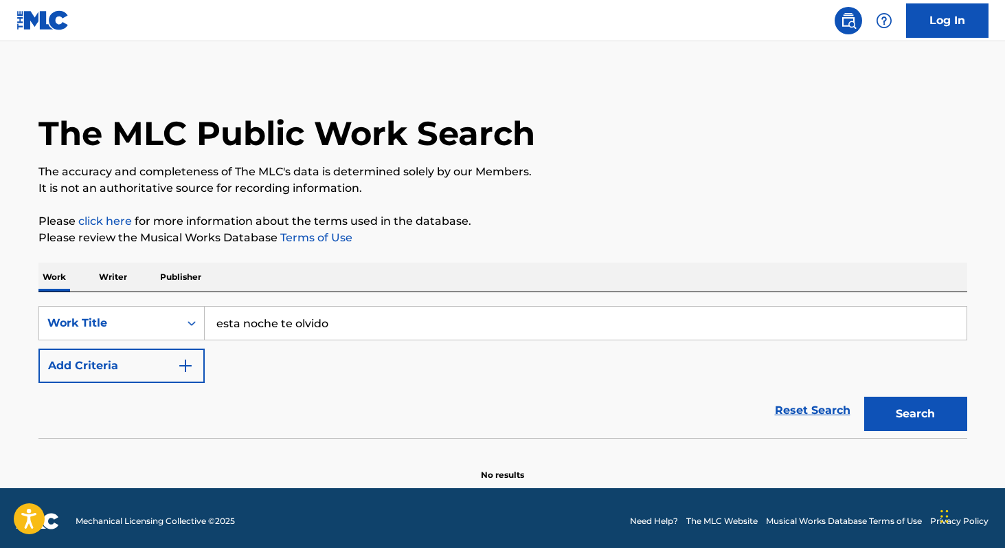
type input "esta noche te olvido"
click at [73, 369] on button "Add Criteria" at bounding box center [121, 365] width 166 height 34
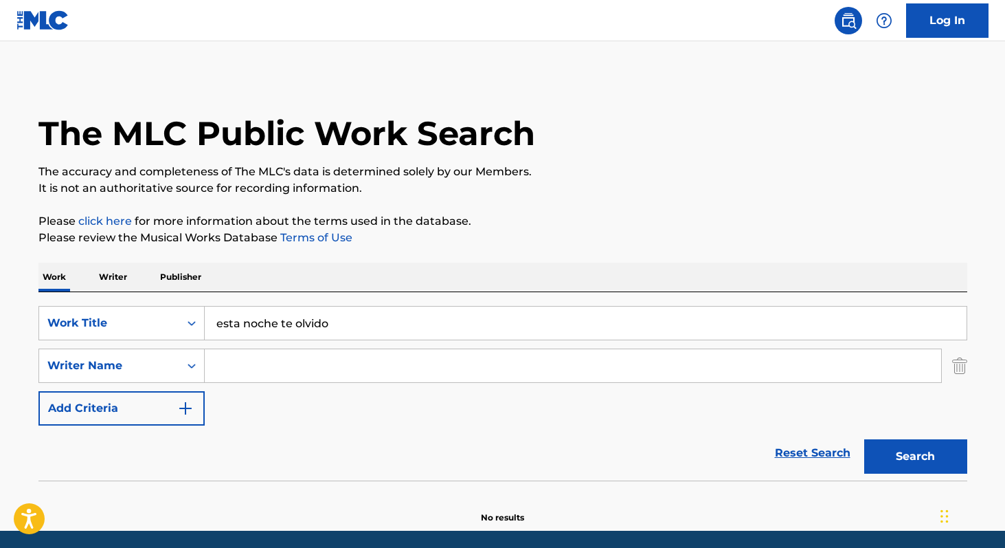
click at [225, 372] on input "Search Form" at bounding box center [573, 365] width 736 height 33
paste input "[PERSON_NAME]"
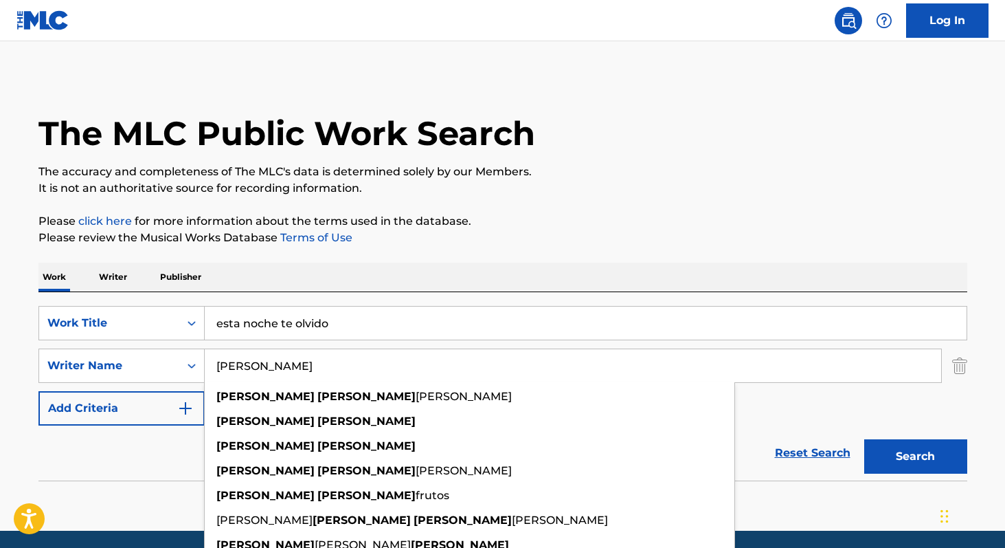
type input "[PERSON_NAME]"
click at [899, 453] on button "Search" at bounding box center [915, 456] width 103 height 34
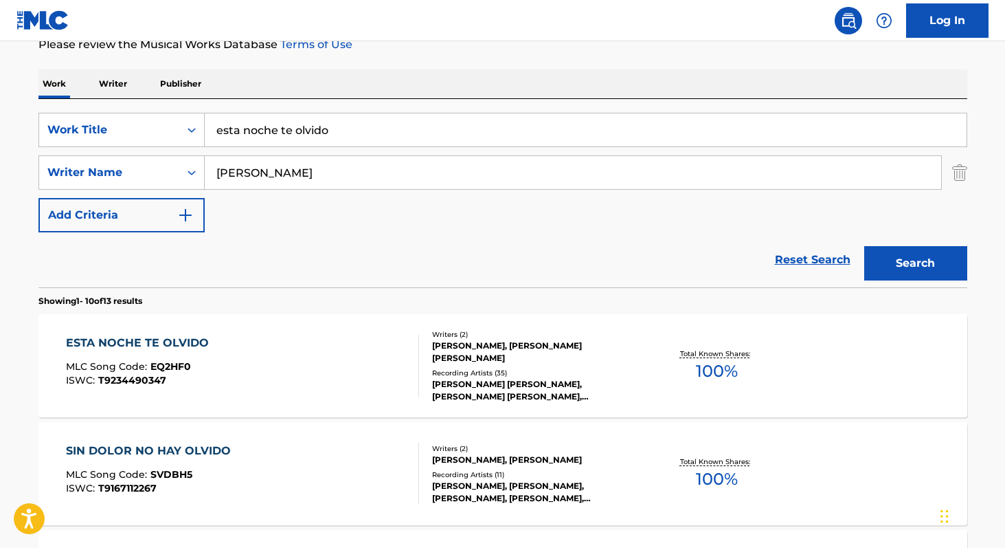
scroll to position [202, 0]
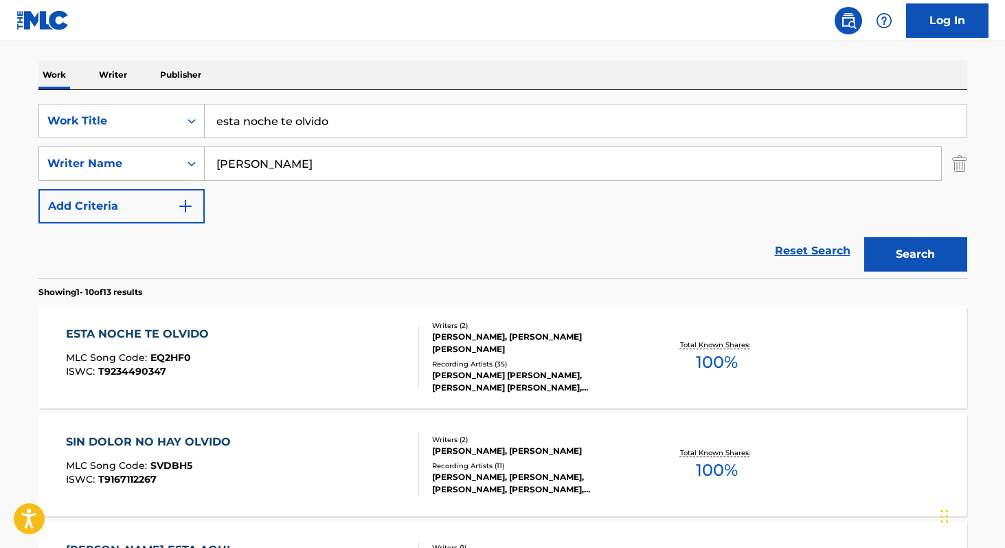
click at [711, 361] on span "100 %" at bounding box center [717, 362] width 42 height 25
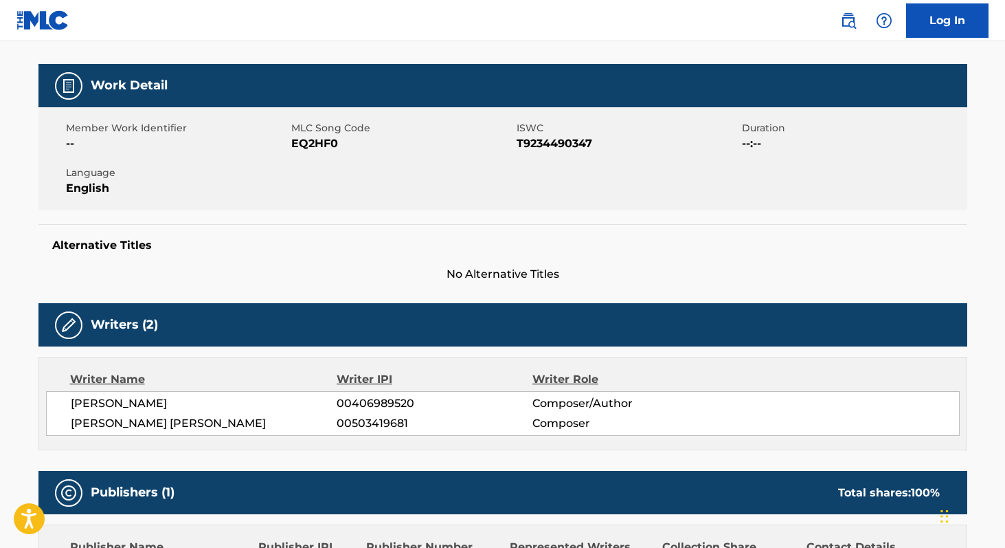
scroll to position [186, 0]
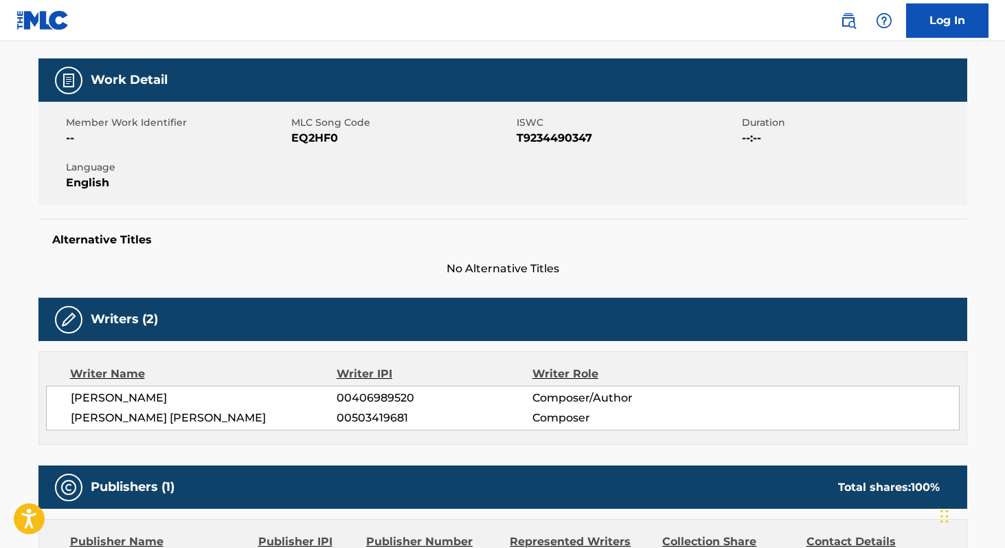
click at [529, 139] on span "T9234490347" at bounding box center [628, 138] width 222 height 16
copy span "T9234490347"
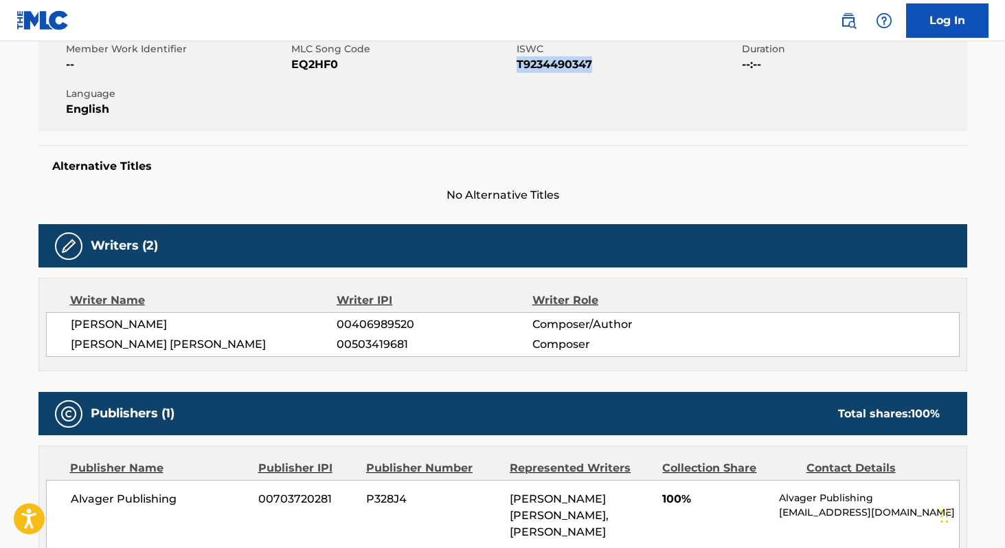
scroll to position [258, 0]
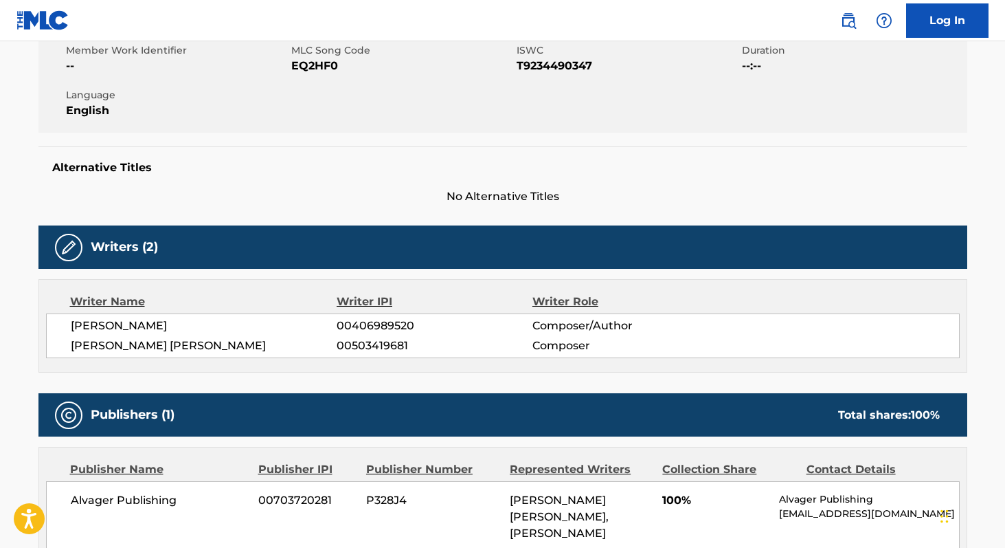
click at [87, 328] on span "[PERSON_NAME]" at bounding box center [204, 325] width 267 height 16
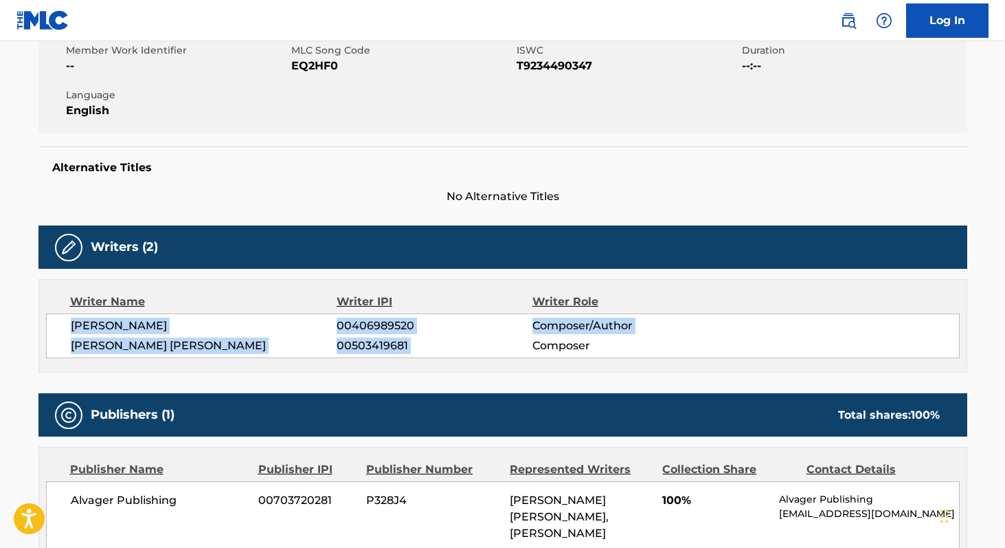
copy div "[PERSON_NAME] 00406989520 Composer/Author [PERSON_NAME] [PERSON_NAME] 005034196…"
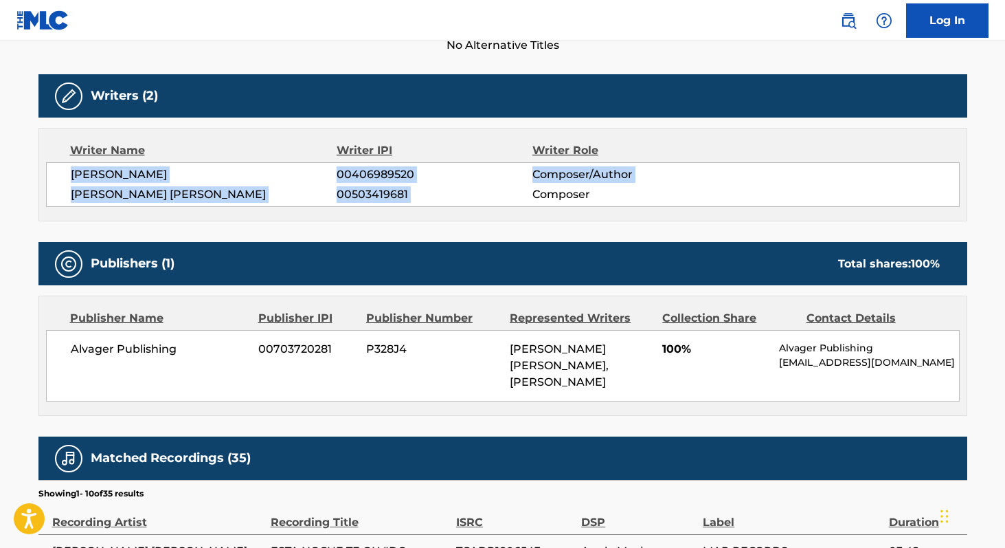
scroll to position [426, 0]
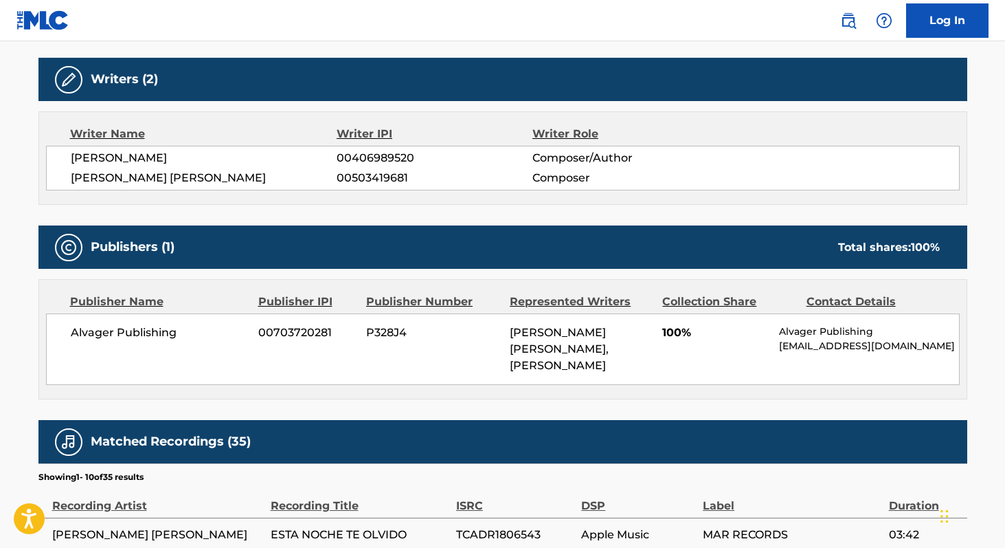
click at [88, 330] on span "Alvager Publishing" at bounding box center [160, 332] width 178 height 16
copy div "Alvager Publishing"
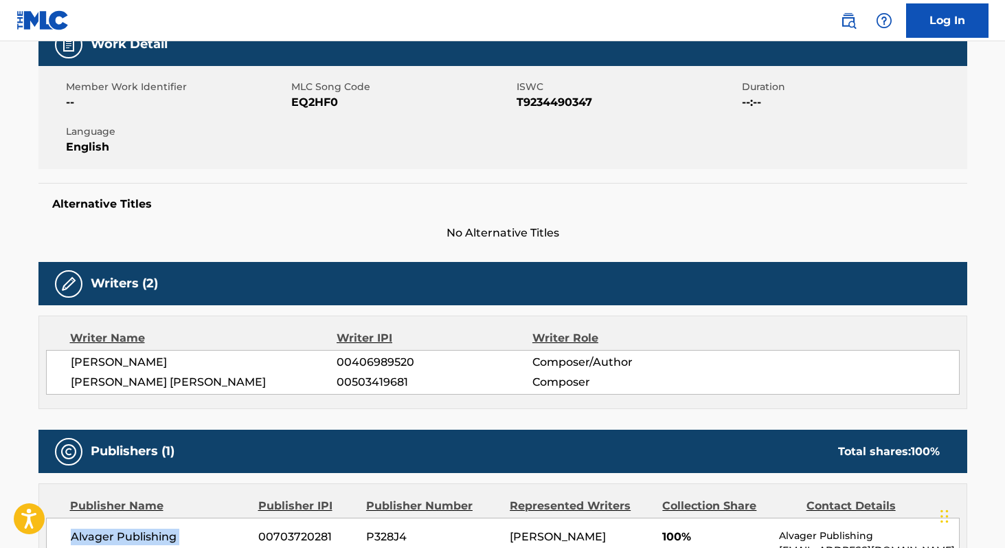
scroll to position [221, 0]
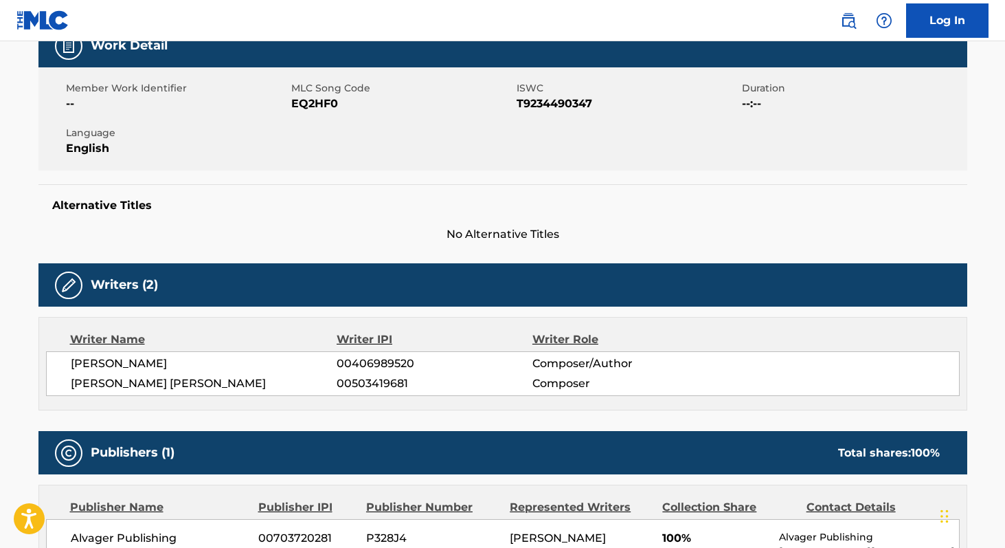
click at [313, 106] on span "EQ2HF0" at bounding box center [402, 103] width 222 height 16
copy span "EQ2HF0"
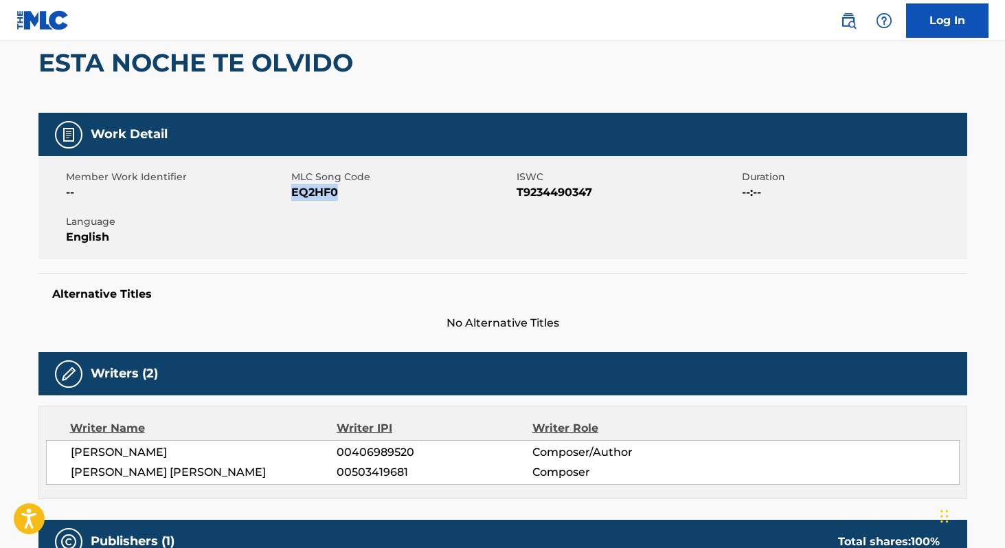
scroll to position [0, 0]
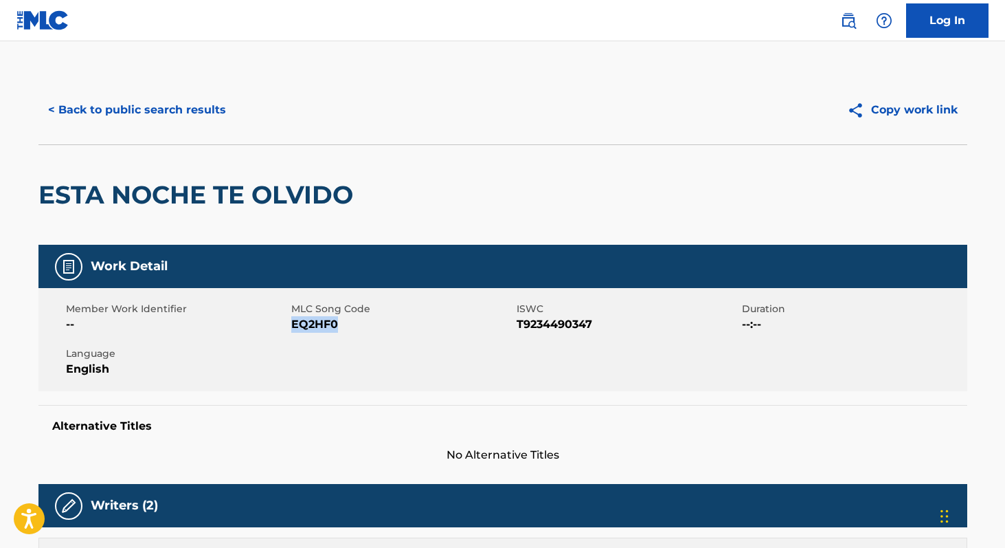
click at [175, 107] on button "< Back to public search results" at bounding box center [136, 110] width 197 height 34
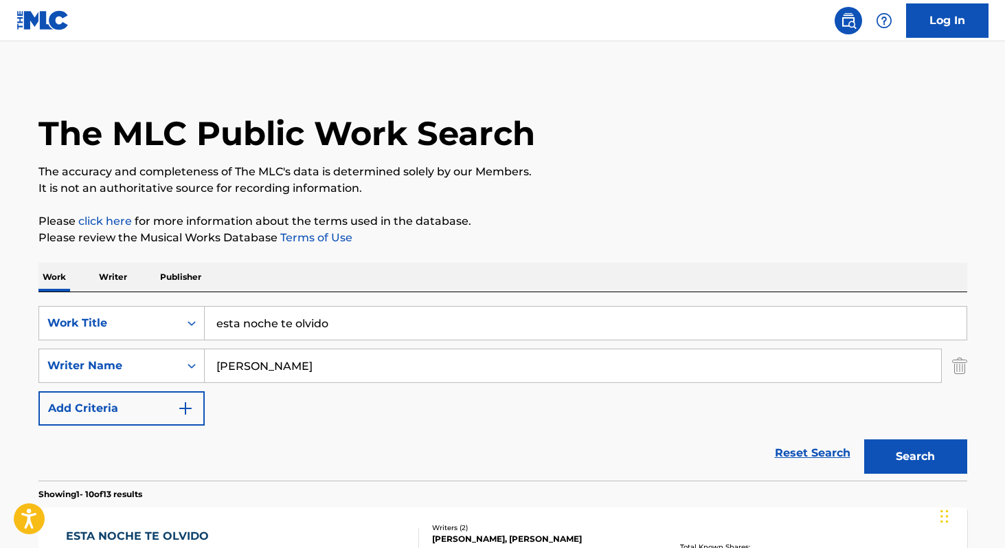
scroll to position [202, 0]
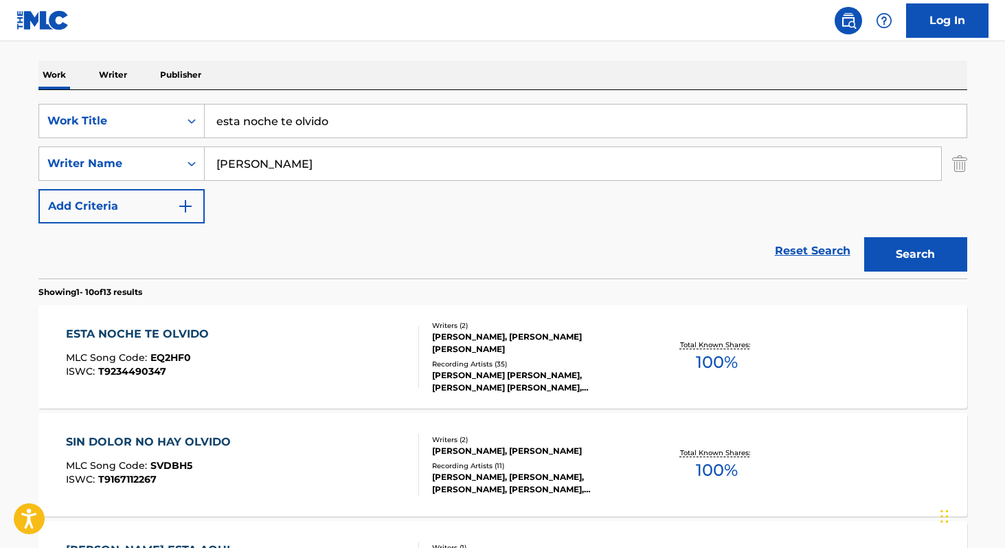
click at [359, 135] on input "esta noche te olvido" at bounding box center [586, 120] width 762 height 33
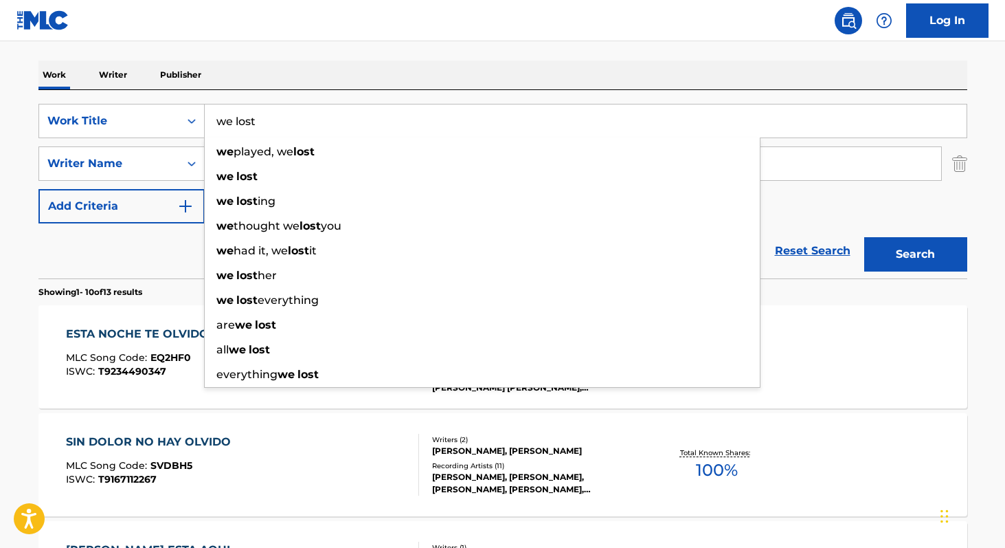
type input "we lost"
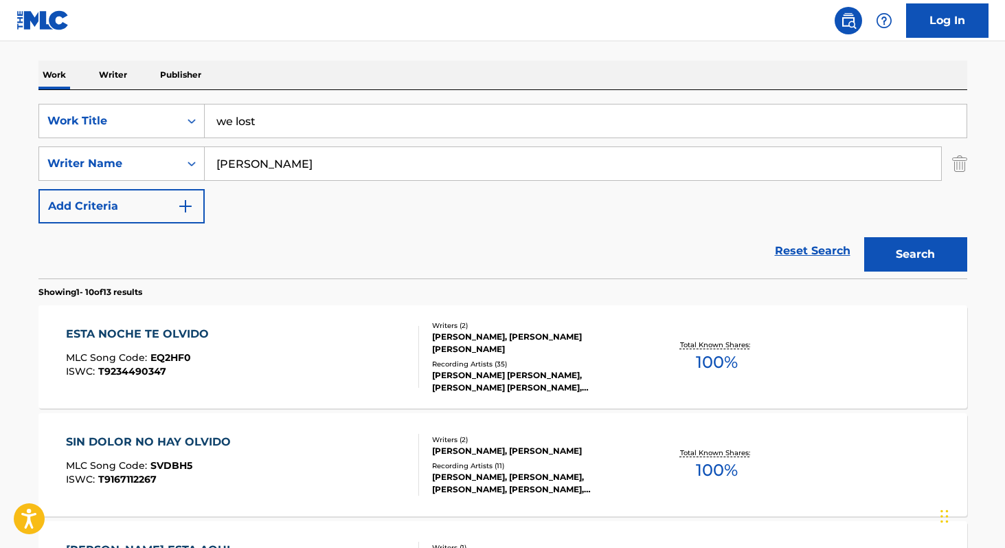
click at [320, 84] on div "Work Writer Publisher" at bounding box center [502, 74] width 929 height 29
click at [329, 161] on input "[PERSON_NAME]" at bounding box center [573, 163] width 736 height 33
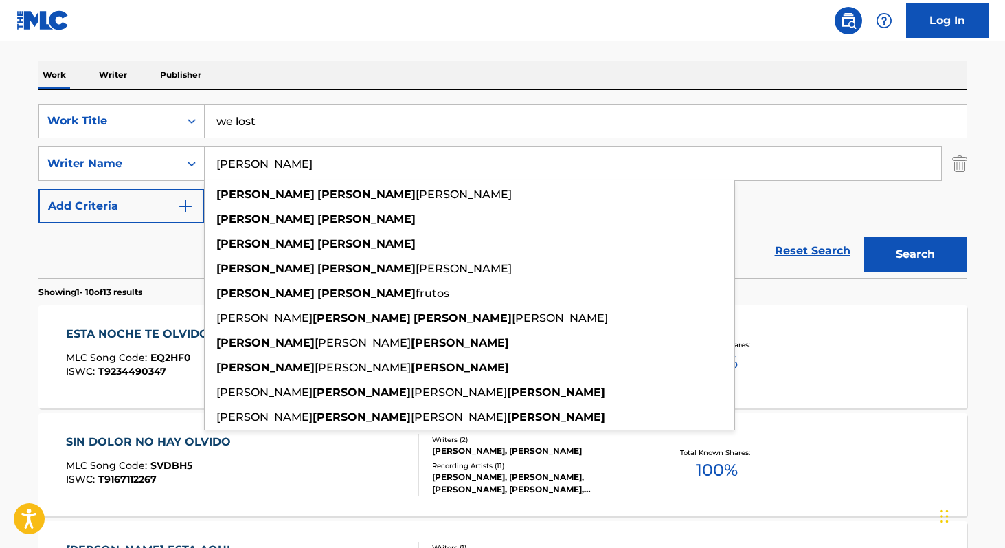
paste input "[PERSON_NAME]"
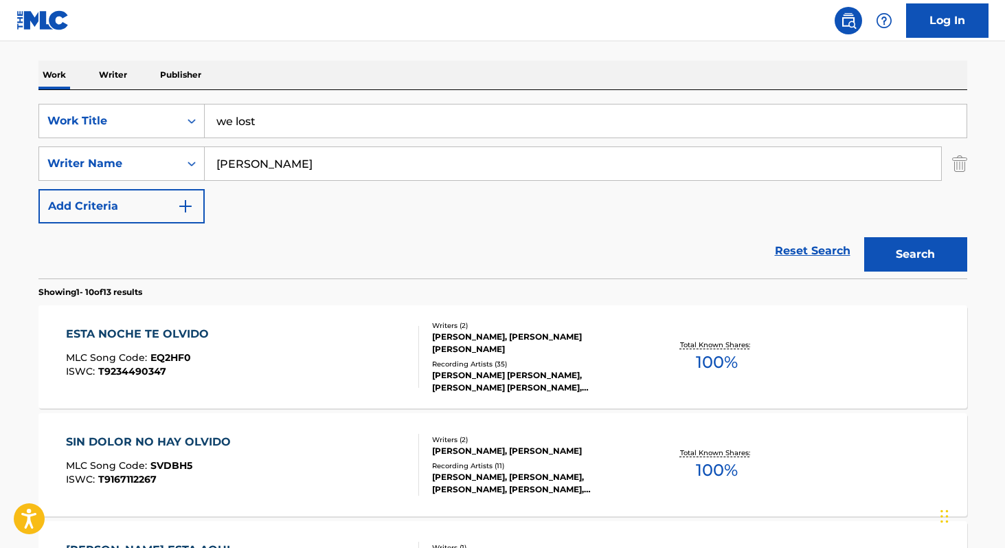
paste input "[PERSON_NAME] C"
type input "[PERSON_NAME]"
click at [864, 237] on button "Search" at bounding box center [915, 254] width 103 height 34
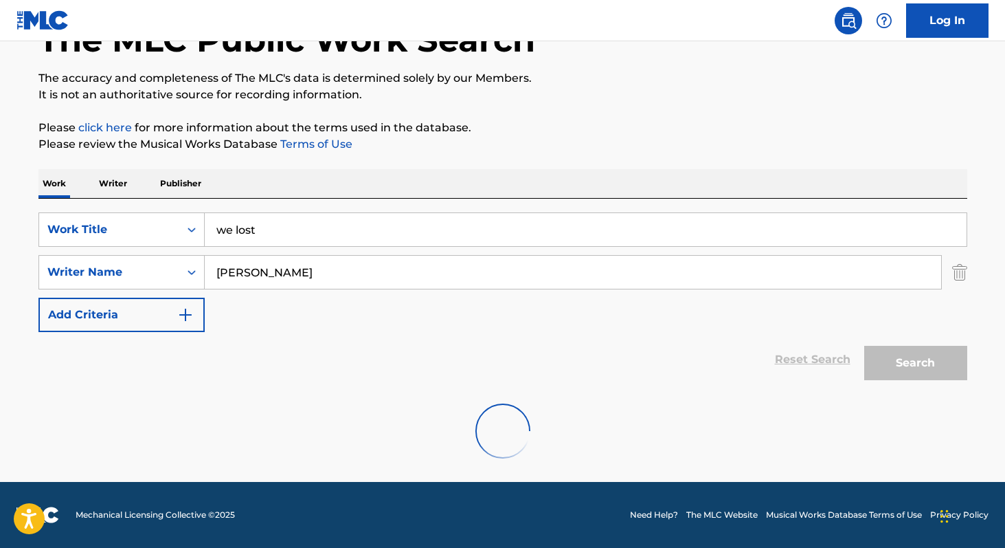
scroll to position [49, 0]
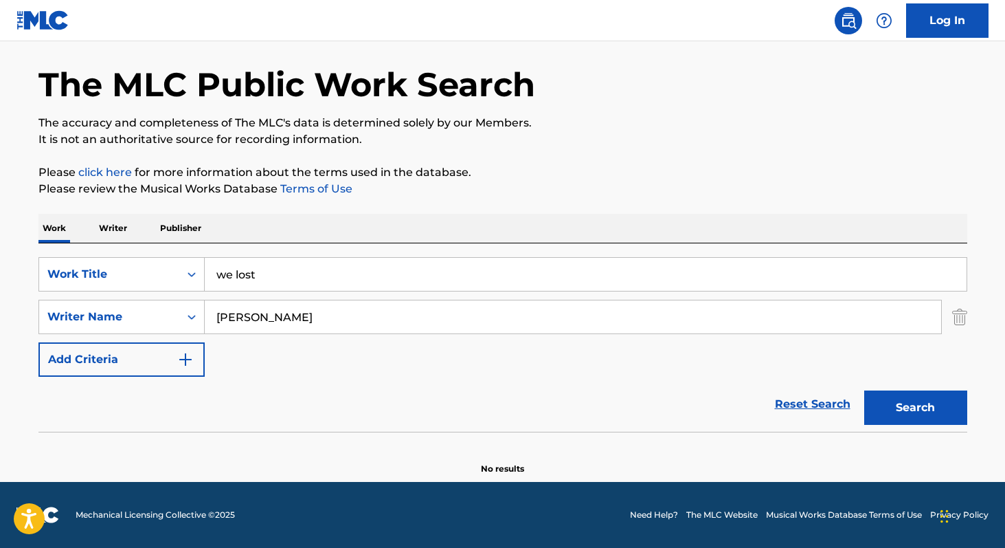
click at [128, 232] on p "Writer" at bounding box center [113, 228] width 36 height 29
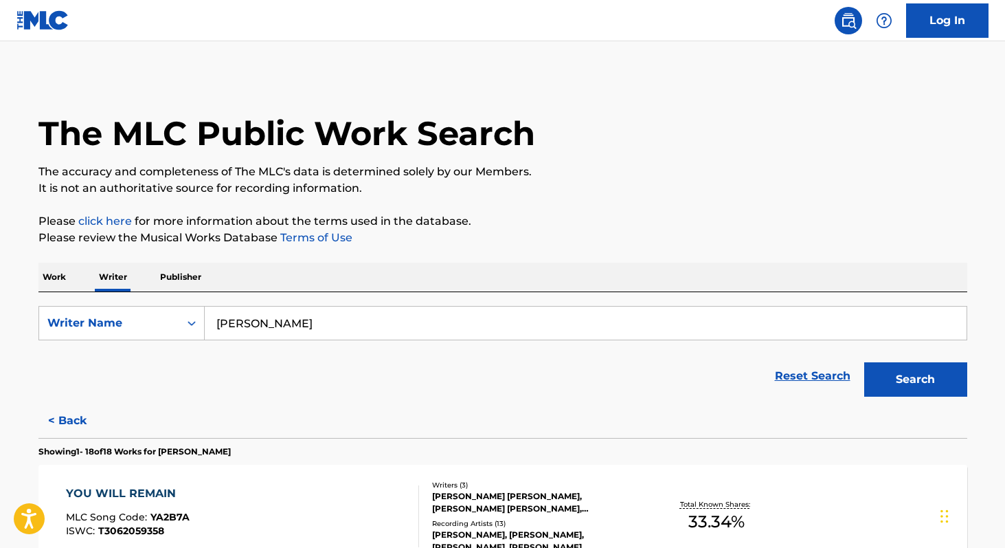
click at [331, 322] on input "[PERSON_NAME]" at bounding box center [586, 322] width 762 height 33
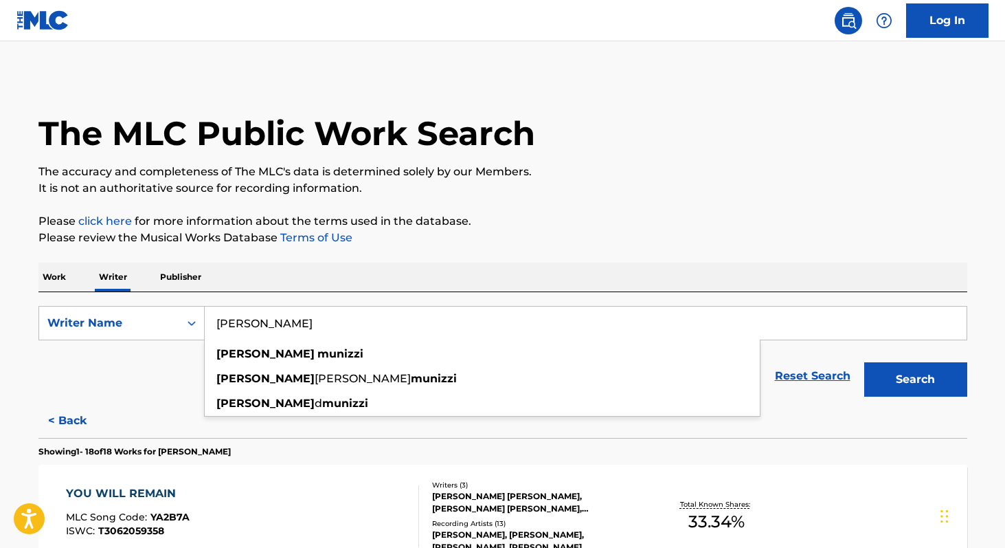
paste input "[PERSON_NAME] C"
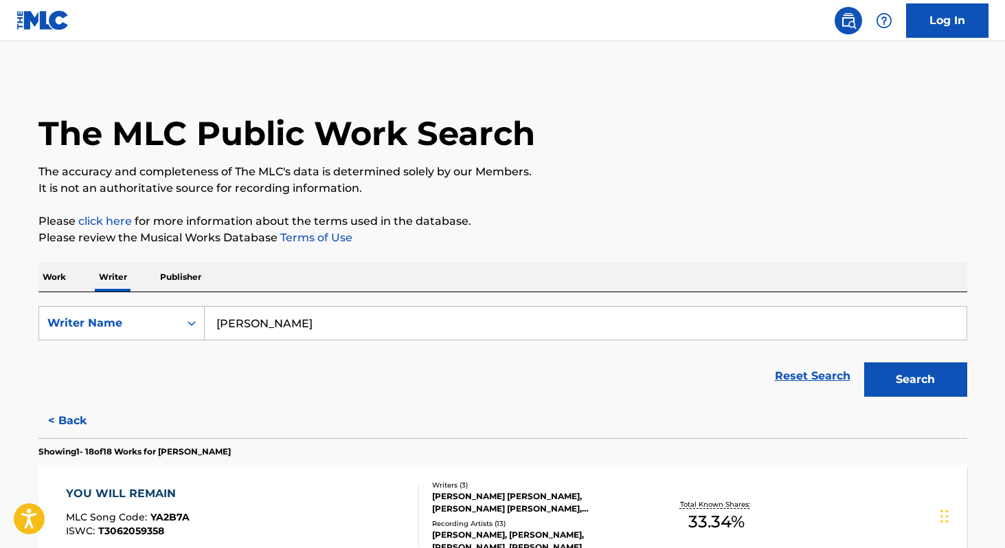
paste input "Tima"
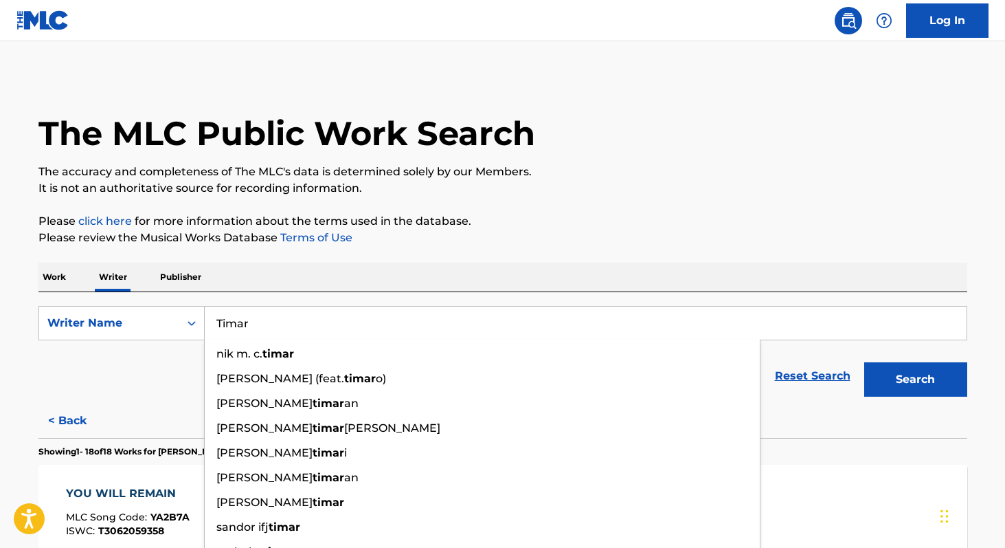
type input "Timar"
click at [60, 273] on p "Work" at bounding box center [54, 276] width 32 height 29
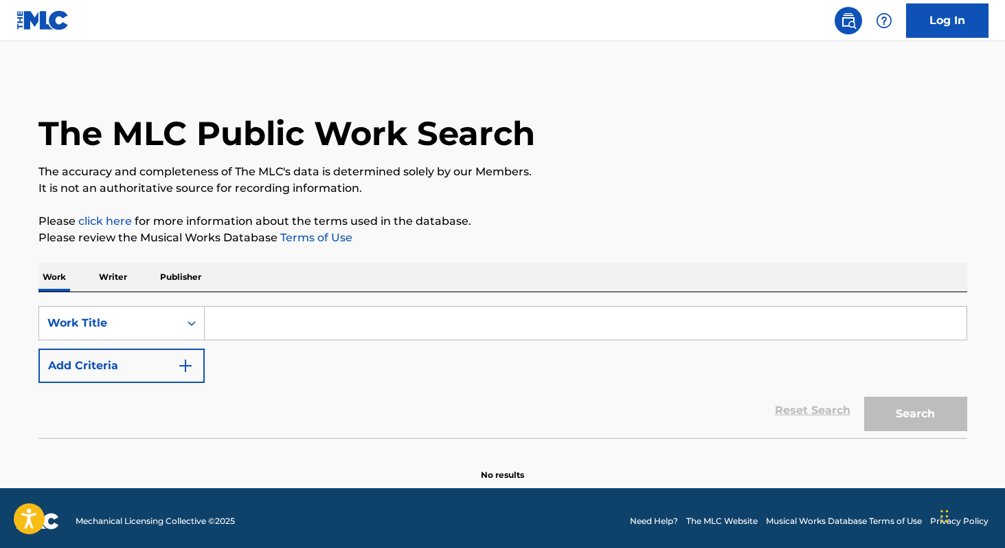
click at [278, 330] on input "Search Form" at bounding box center [586, 322] width 762 height 33
type input "ia"
click at [133, 371] on button "Add Criteria" at bounding box center [121, 365] width 166 height 34
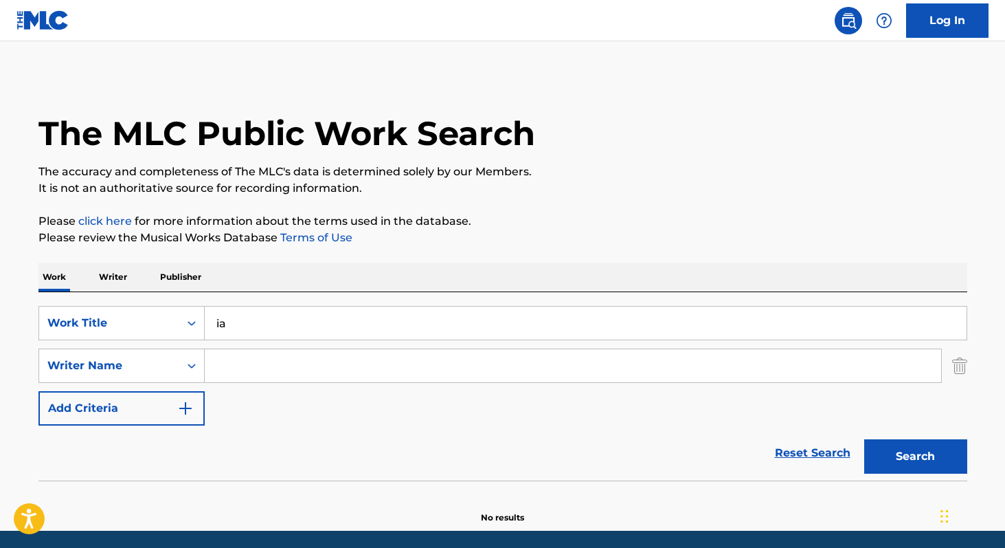
click at [234, 366] on input "Search Form" at bounding box center [573, 365] width 736 height 33
paste input "Timar"
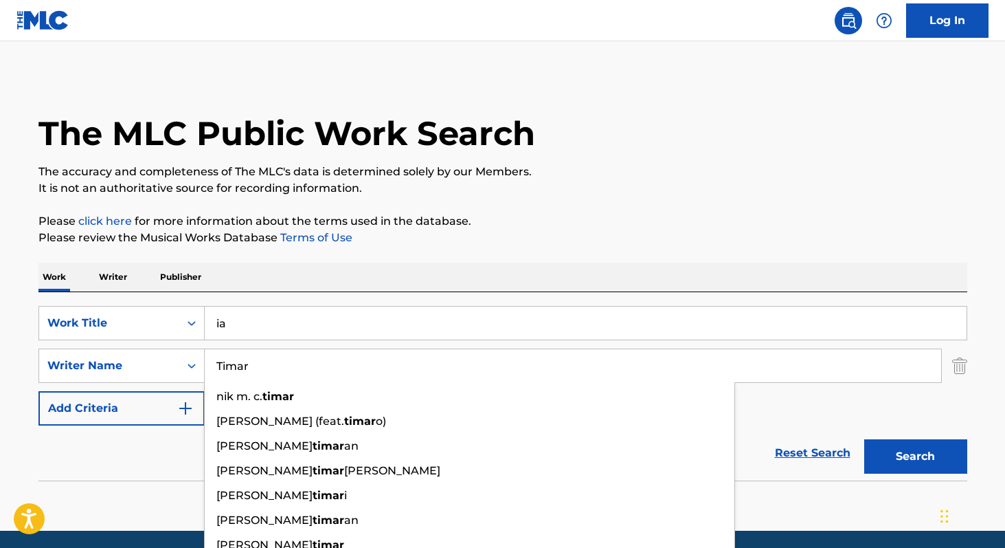
type input "Timar"
click at [864, 439] on button "Search" at bounding box center [915, 456] width 103 height 34
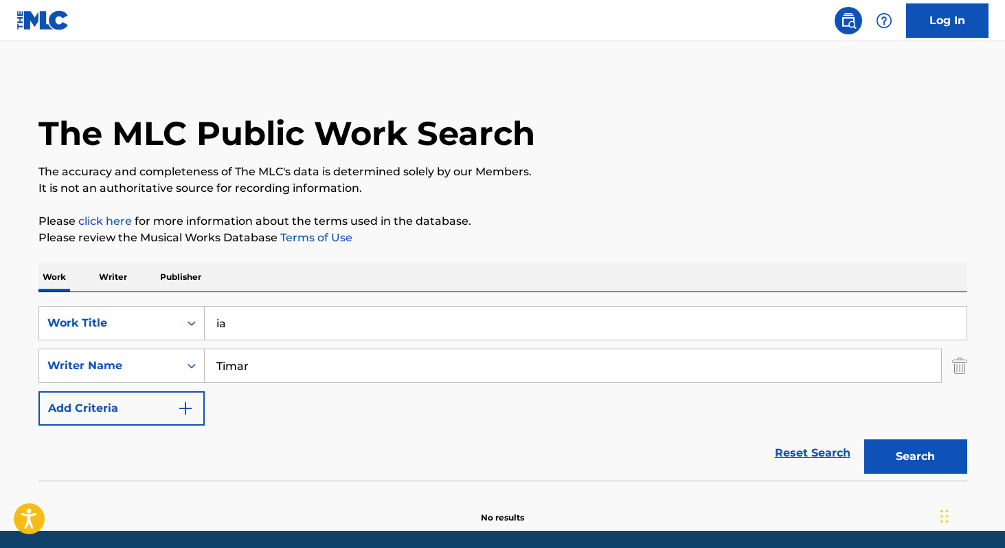
click at [258, 332] on input "ia" at bounding box center [586, 322] width 762 height 33
paste input "C'EST RELOU R2"
type input "CEST RELOU"
click at [318, 366] on input "Timar" at bounding box center [573, 365] width 736 height 33
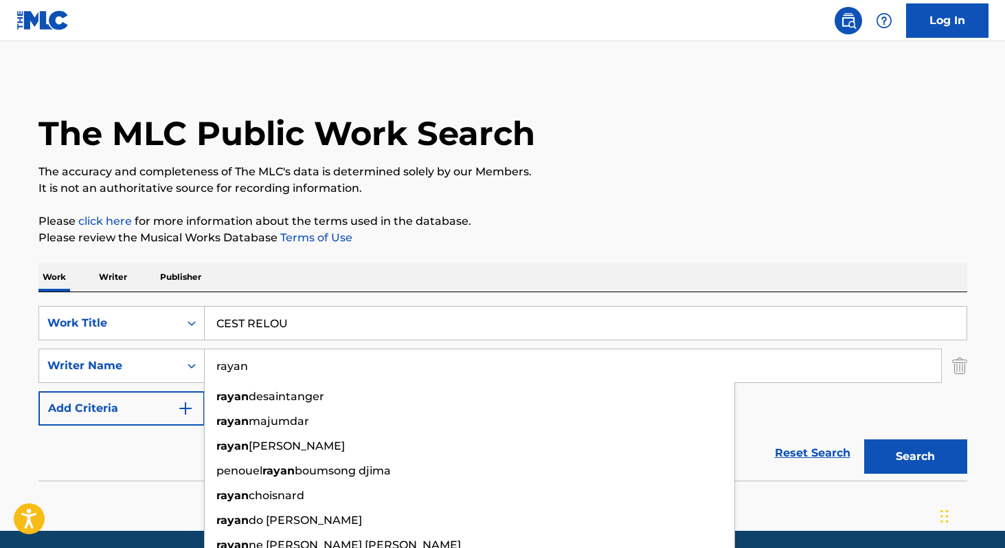
type input "rayan"
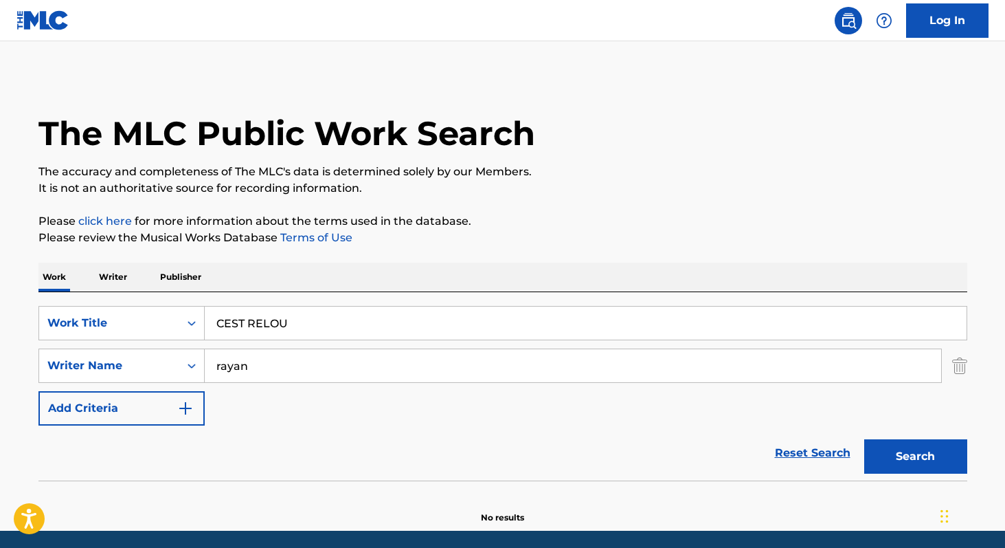
click at [539, 289] on div "Work Writer Publisher" at bounding box center [502, 276] width 929 height 29
click at [117, 277] on p "Writer" at bounding box center [113, 276] width 36 height 29
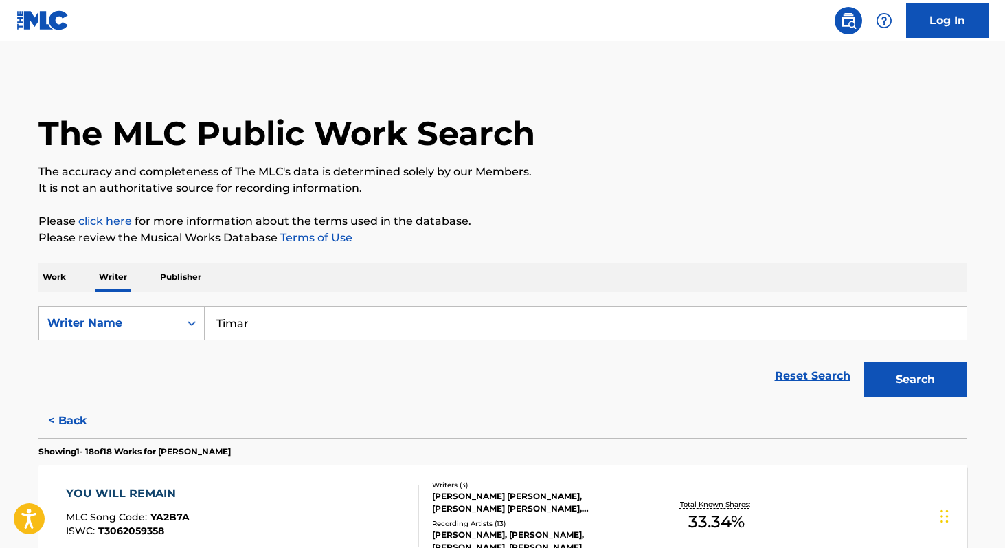
click at [282, 332] on input "Timar" at bounding box center [586, 322] width 762 height 33
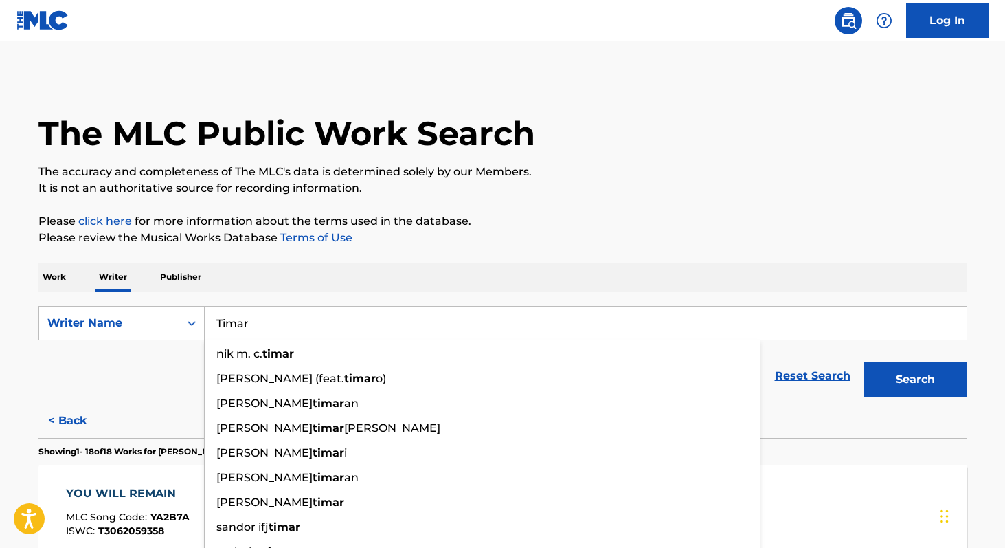
paste input "YonKaGo"
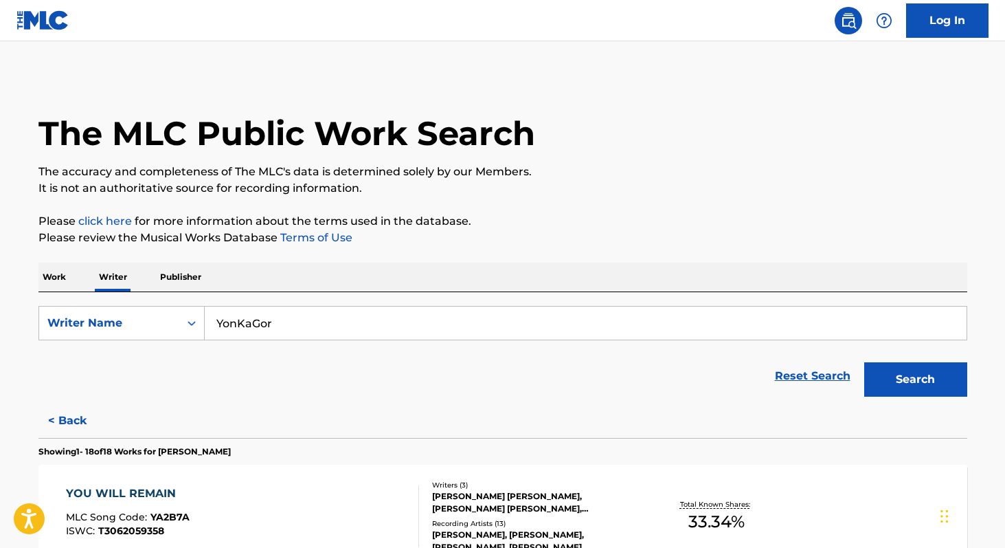
paste input "[PERSON_NAME]"
paste input "Raine [PERSON_NAME]"
paste input "[PERSON_NAME]"
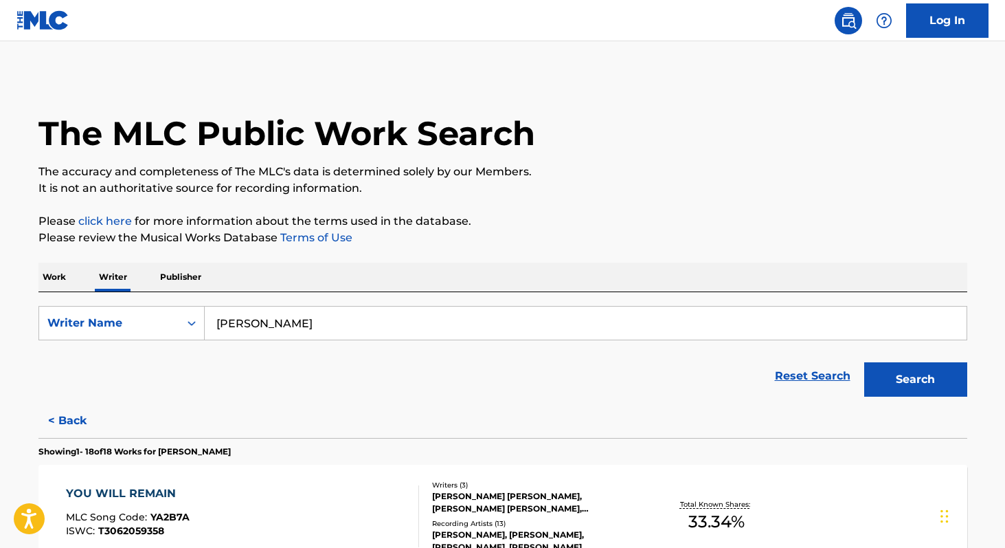
paste input "[PERSON_NAME] [PERSON_NAME] Rico"
paste input "[PERSON_NAME] Port"
paste input "[PERSON_NAME]"
click at [244, 323] on input "[PERSON_NAME]" at bounding box center [586, 322] width 762 height 33
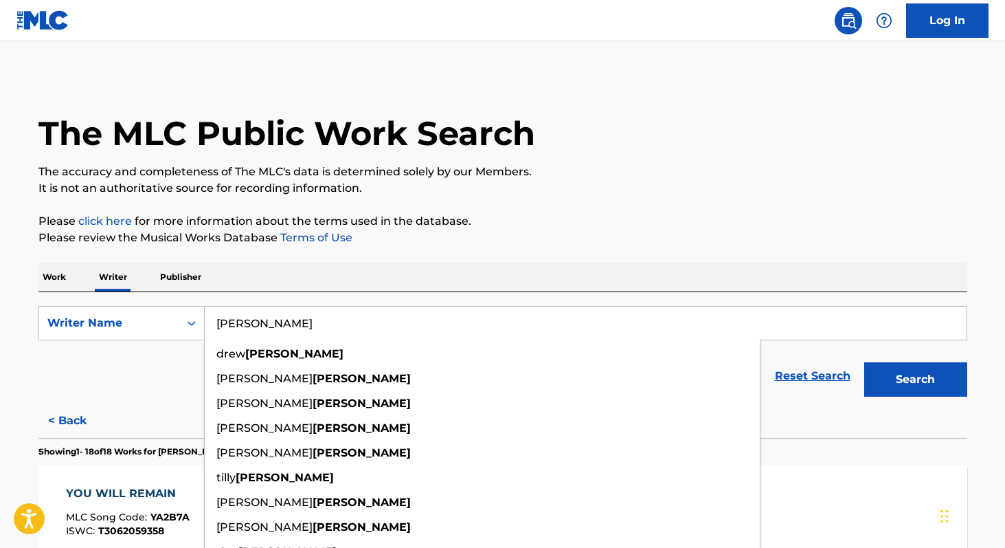
paste input "[PERSON_NAME]"
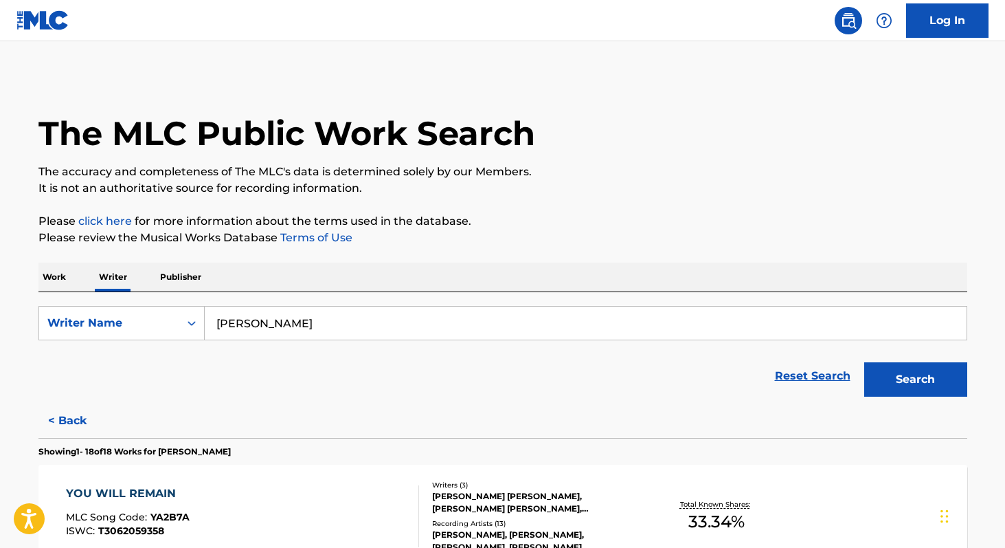
paste input "Kaydence [PERSON_NAME]"
paste input "[PERSON_NAME]"
type input "[PERSON_NAME]"
